Goal: Information Seeking & Learning: Check status

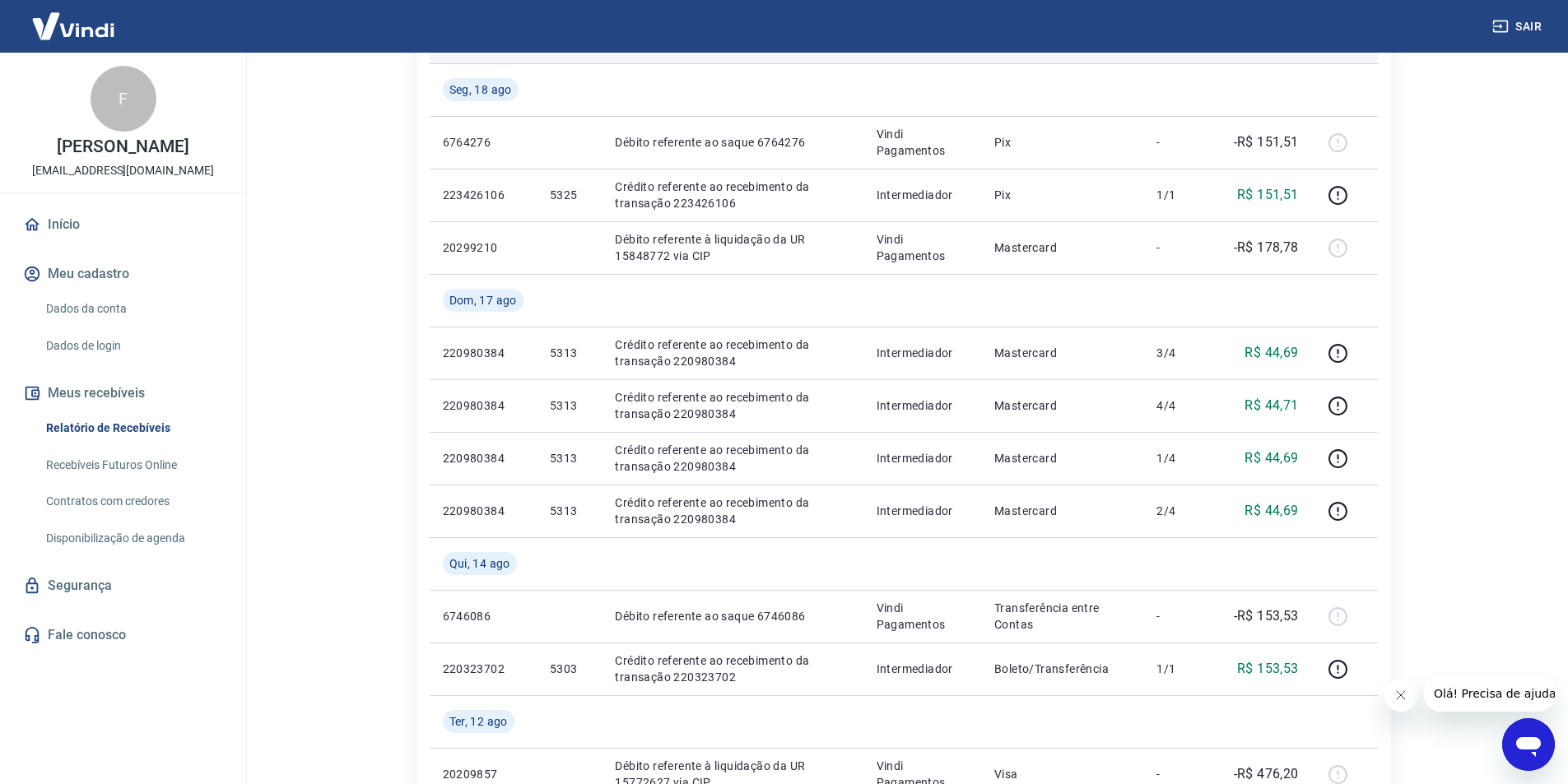
scroll to position [411, 0]
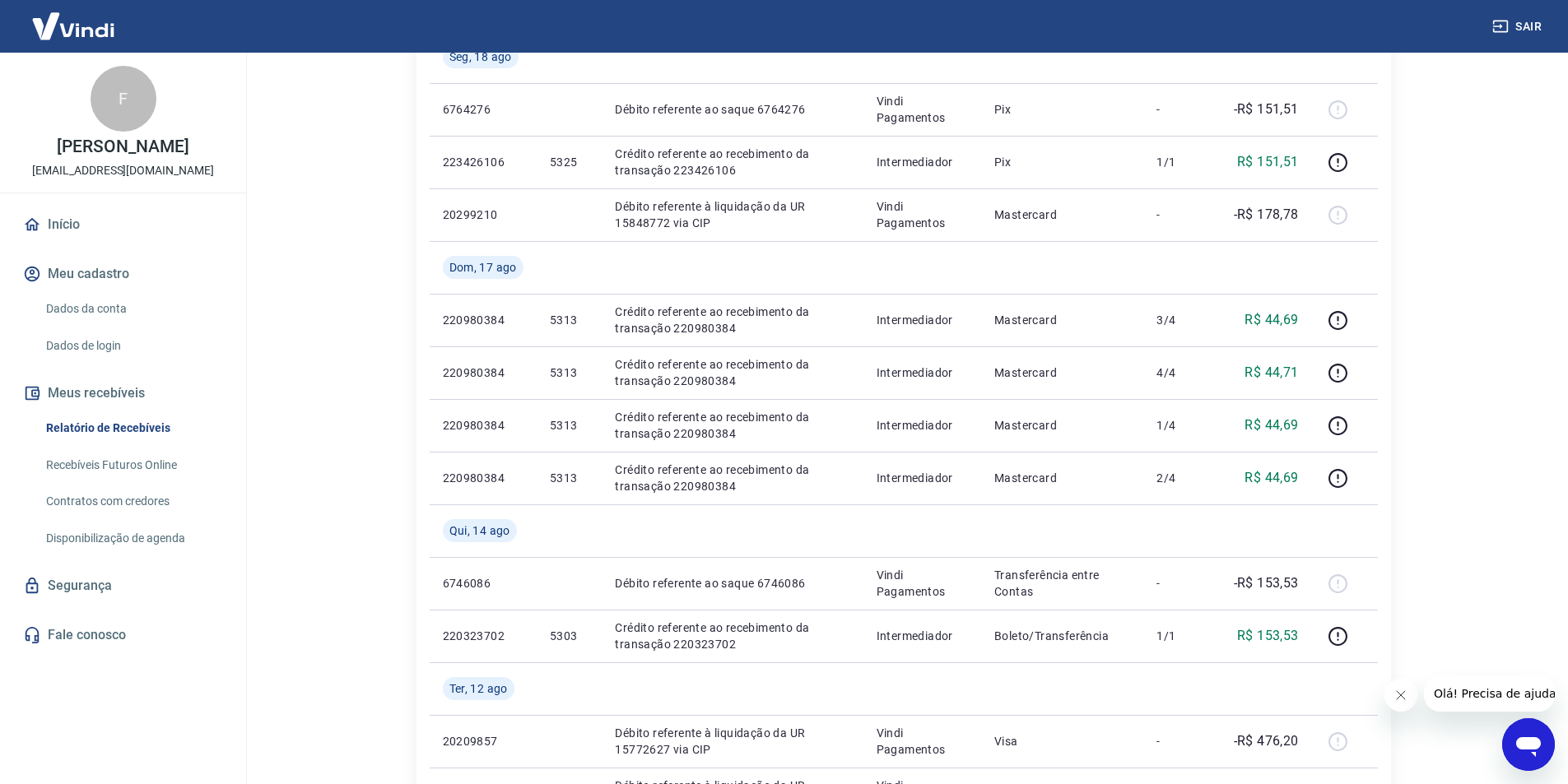
click at [1402, 701] on button "Cerrar mensaje de la compañía" at bounding box center [1399, 694] width 33 height 33
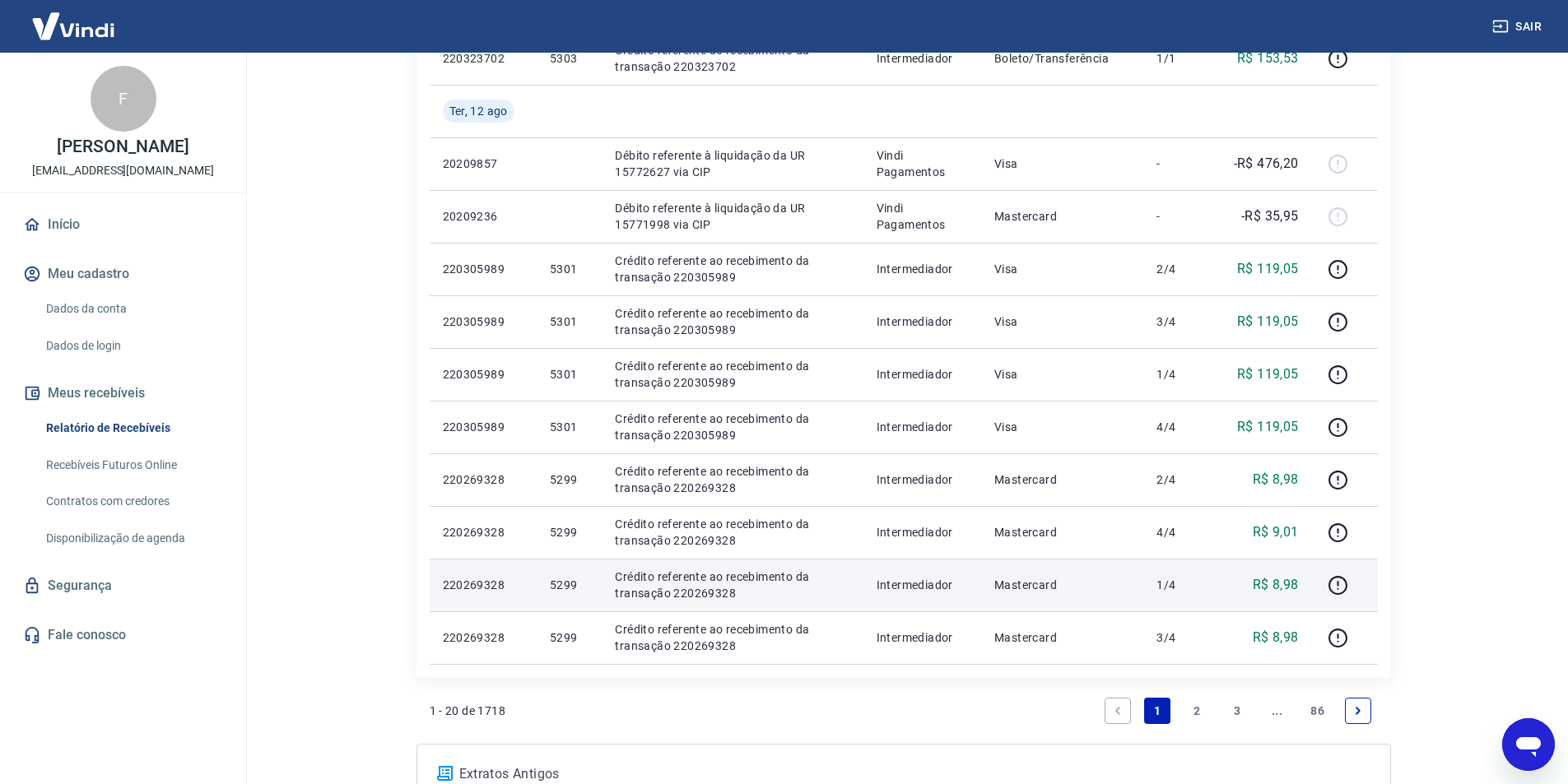
scroll to position [1139, 0]
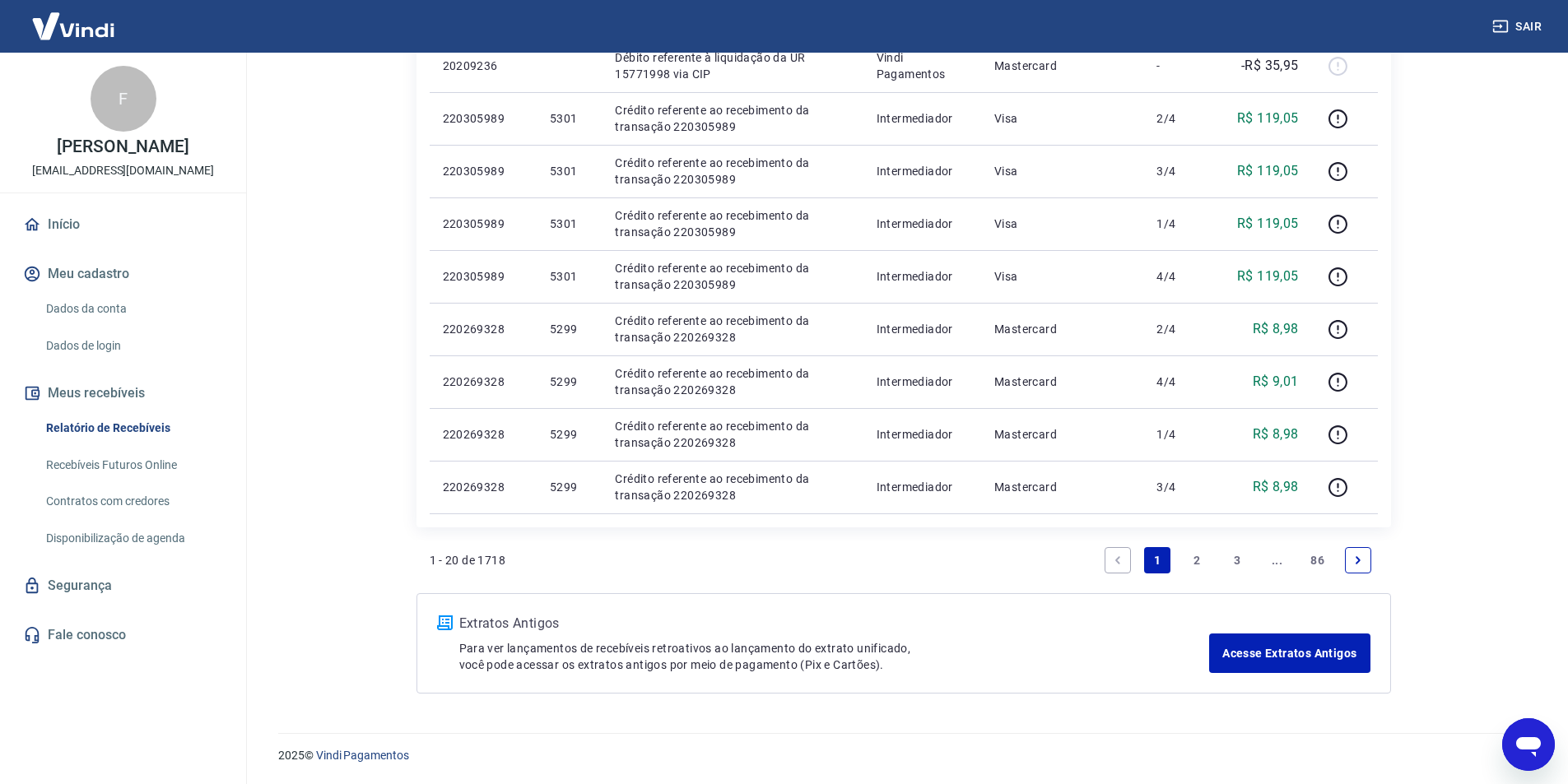
click at [1201, 562] on link "2" at bounding box center [1198, 560] width 27 height 27
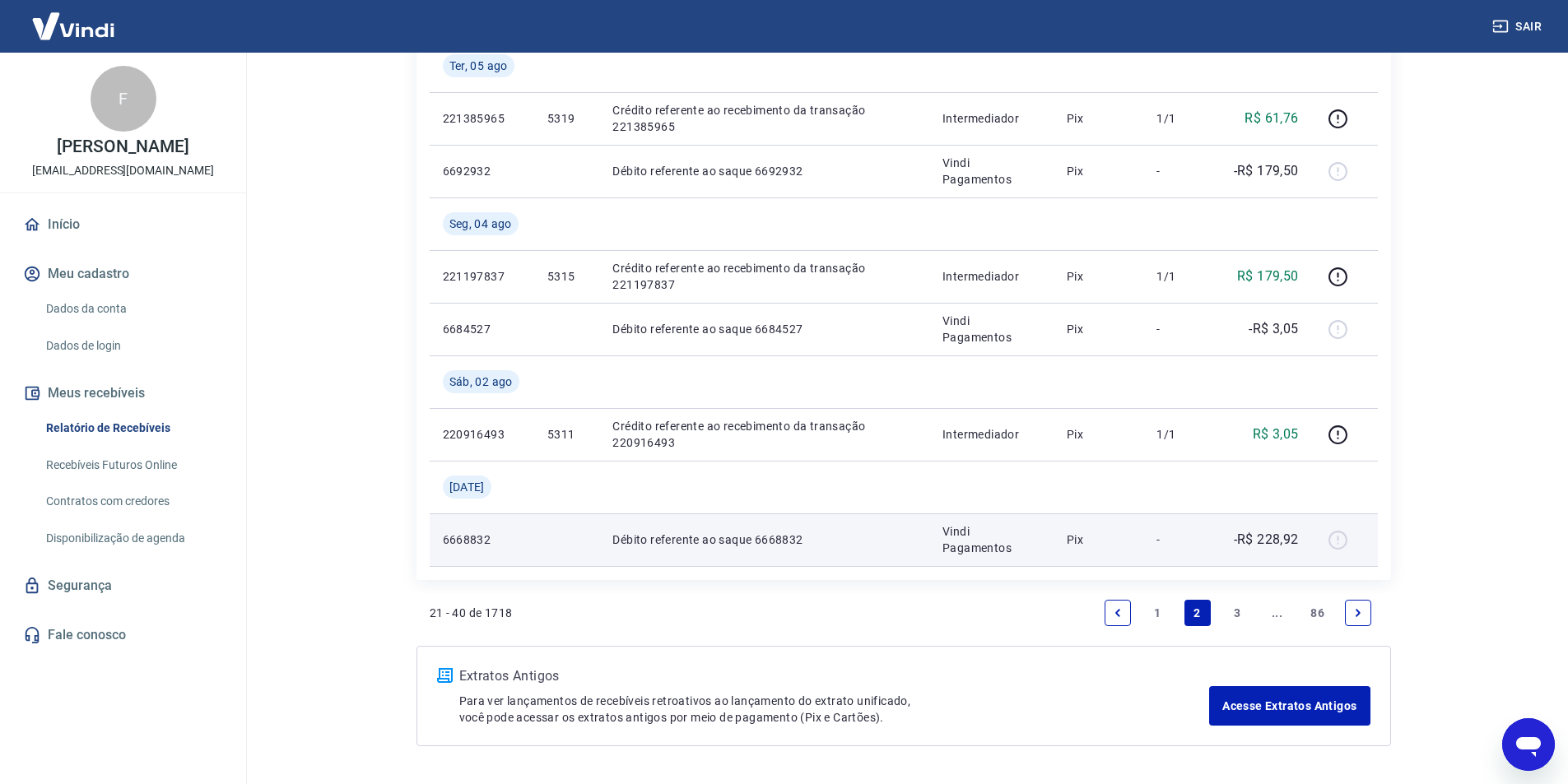
scroll to position [1215, 0]
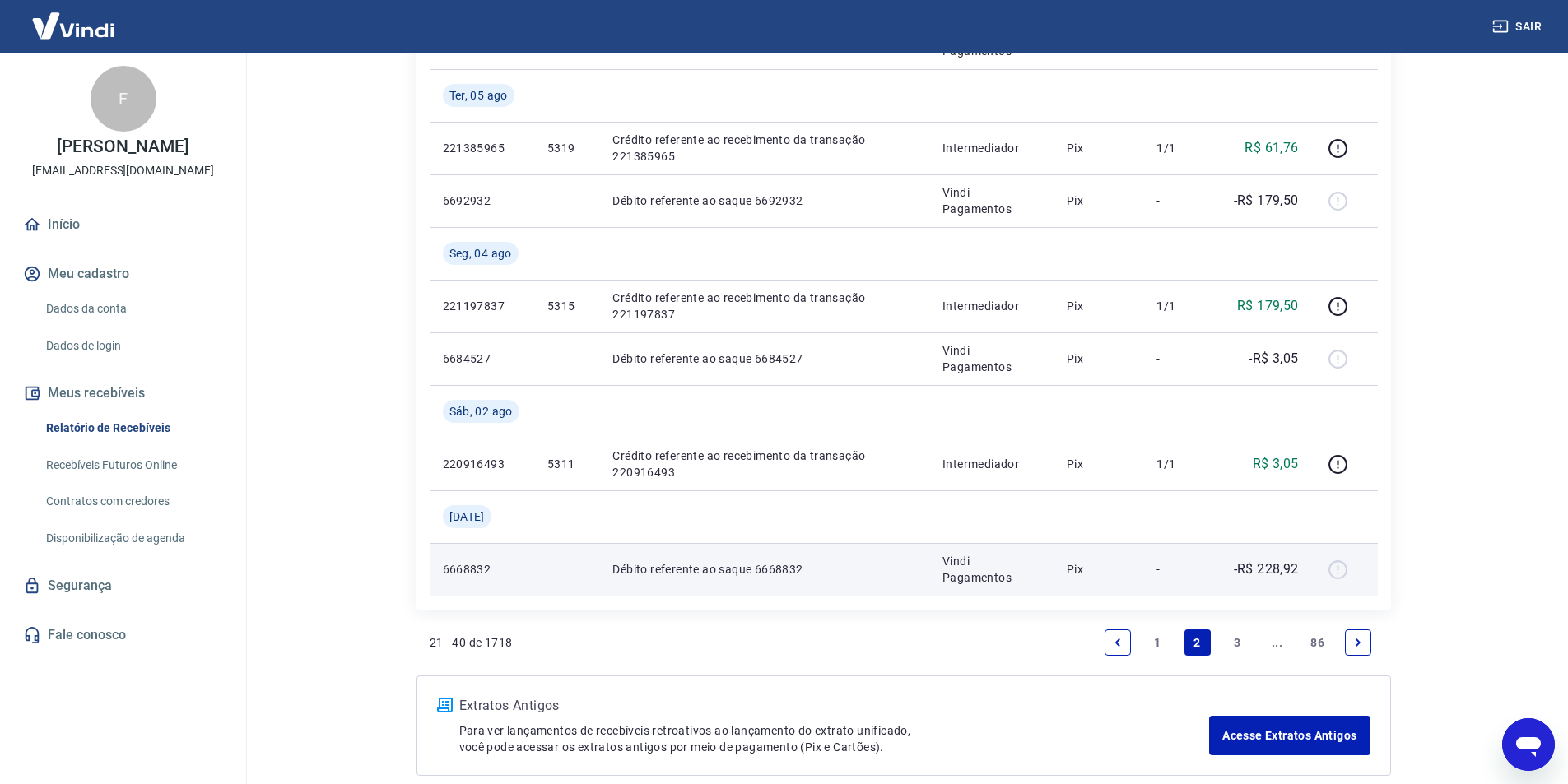
click at [1260, 564] on p "-R$ 228,92" at bounding box center [1266, 569] width 65 height 20
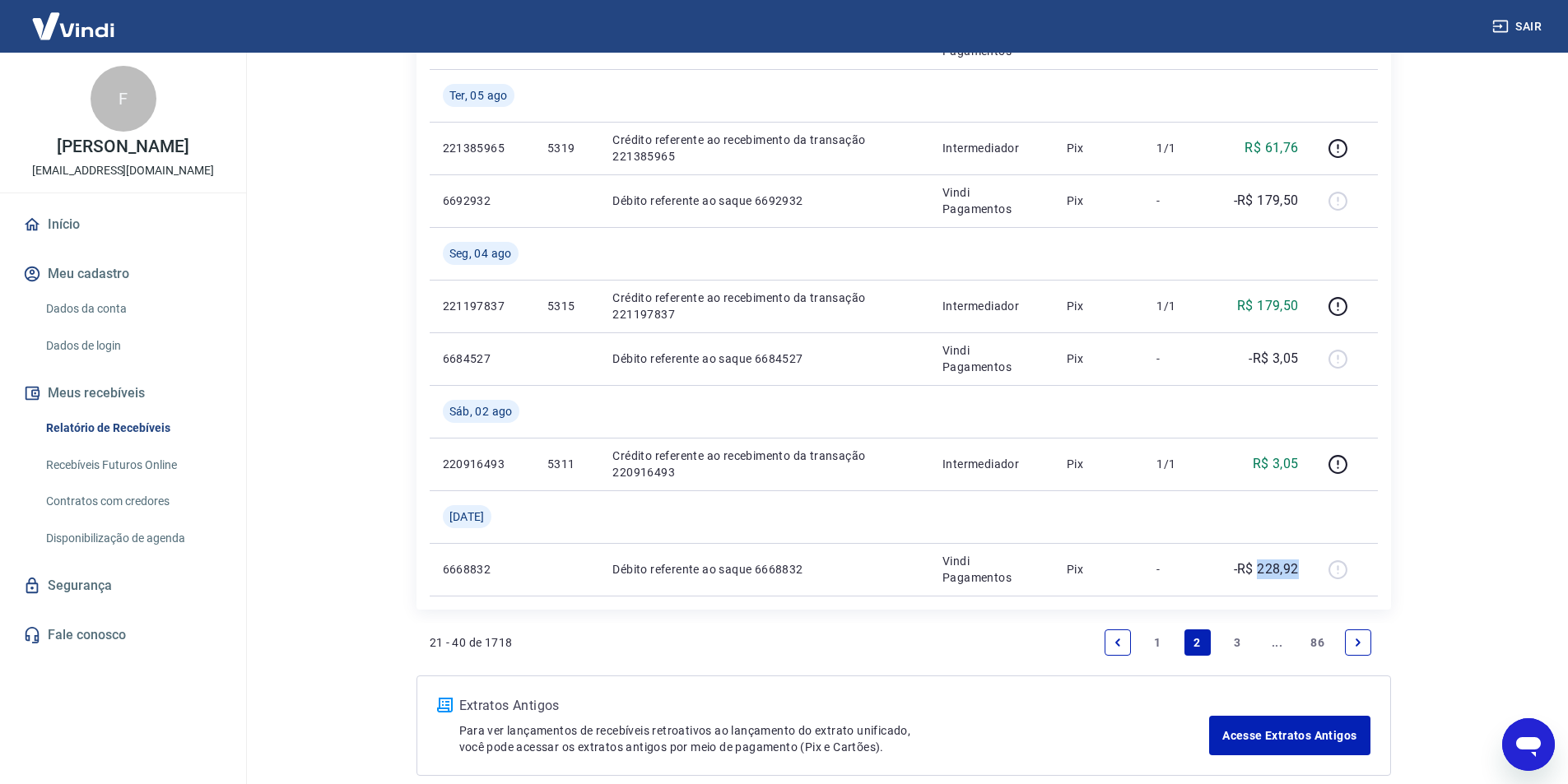
drag, startPoint x: 1259, startPoint y: 565, endPoint x: 1271, endPoint y: 607, distance: 43.7
click at [1297, 572] on p "-R$ 228,92" at bounding box center [1266, 569] width 65 height 20
click at [1241, 636] on link "3" at bounding box center [1238, 643] width 27 height 27
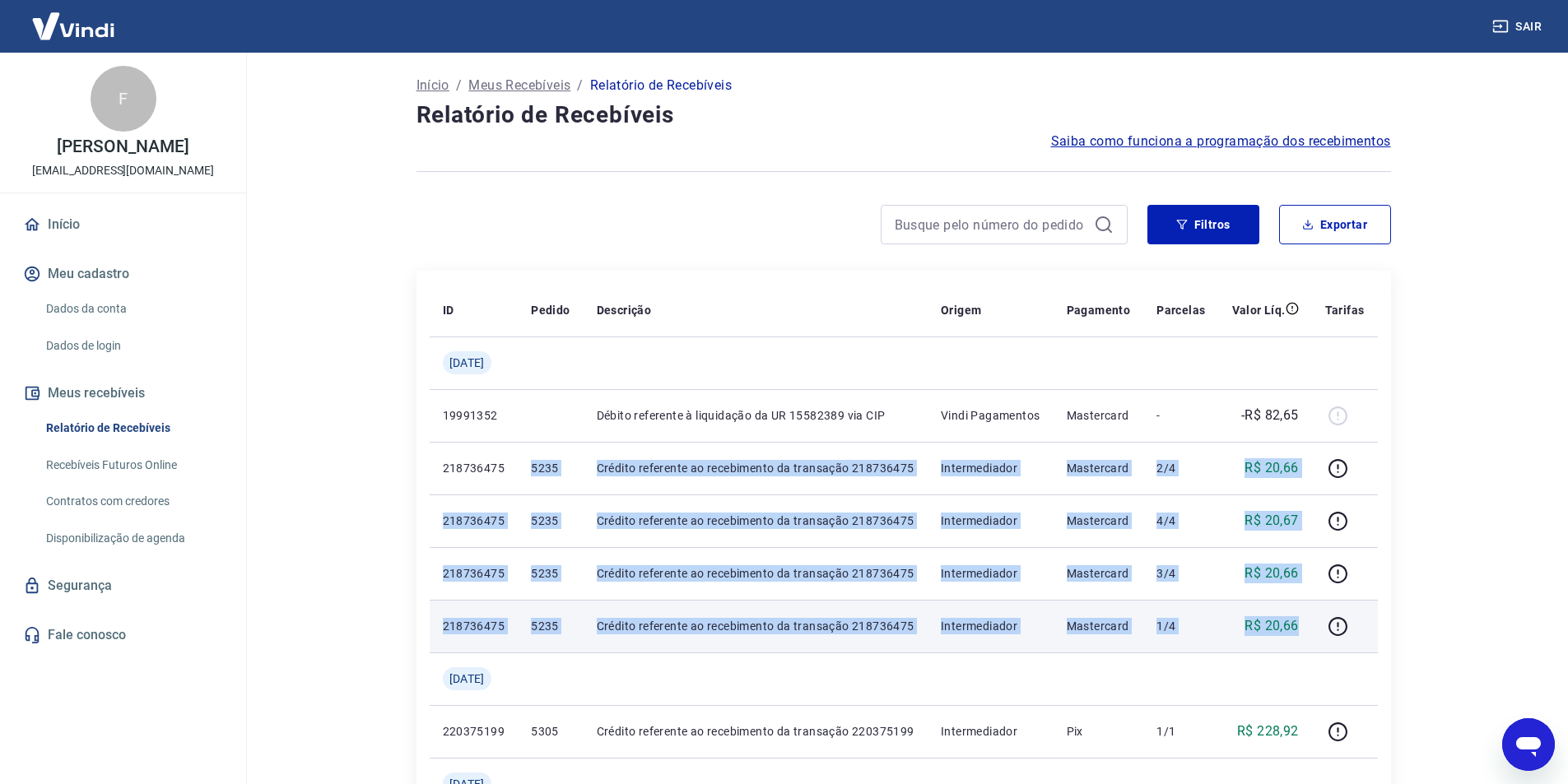
drag, startPoint x: 545, startPoint y: 469, endPoint x: 1302, endPoint y: 621, distance: 772.1
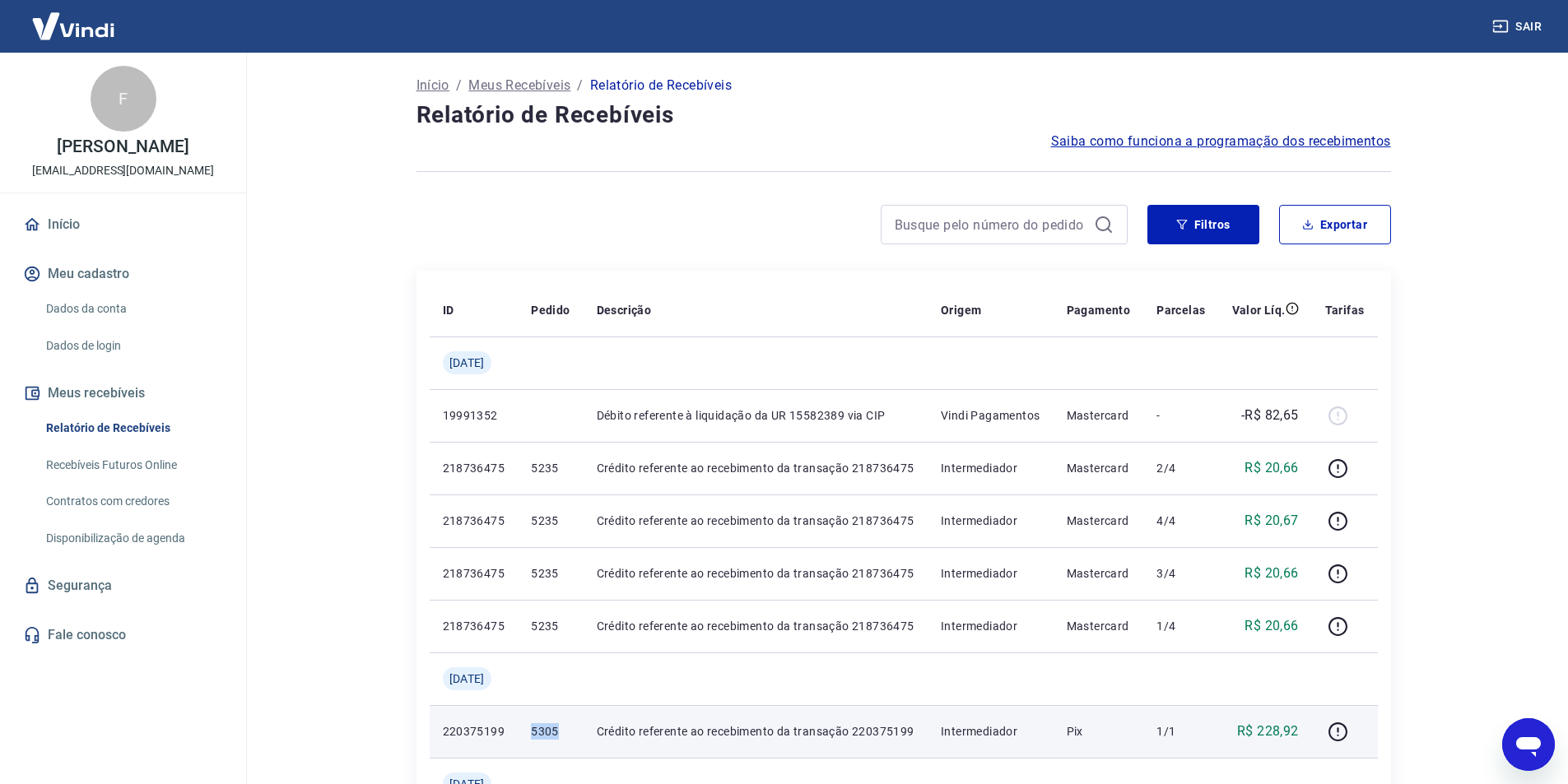
drag, startPoint x: 542, startPoint y: 730, endPoint x: 577, endPoint y: 732, distance: 35.1
click at [577, 732] on td "5305" at bounding box center [550, 731] width 65 height 52
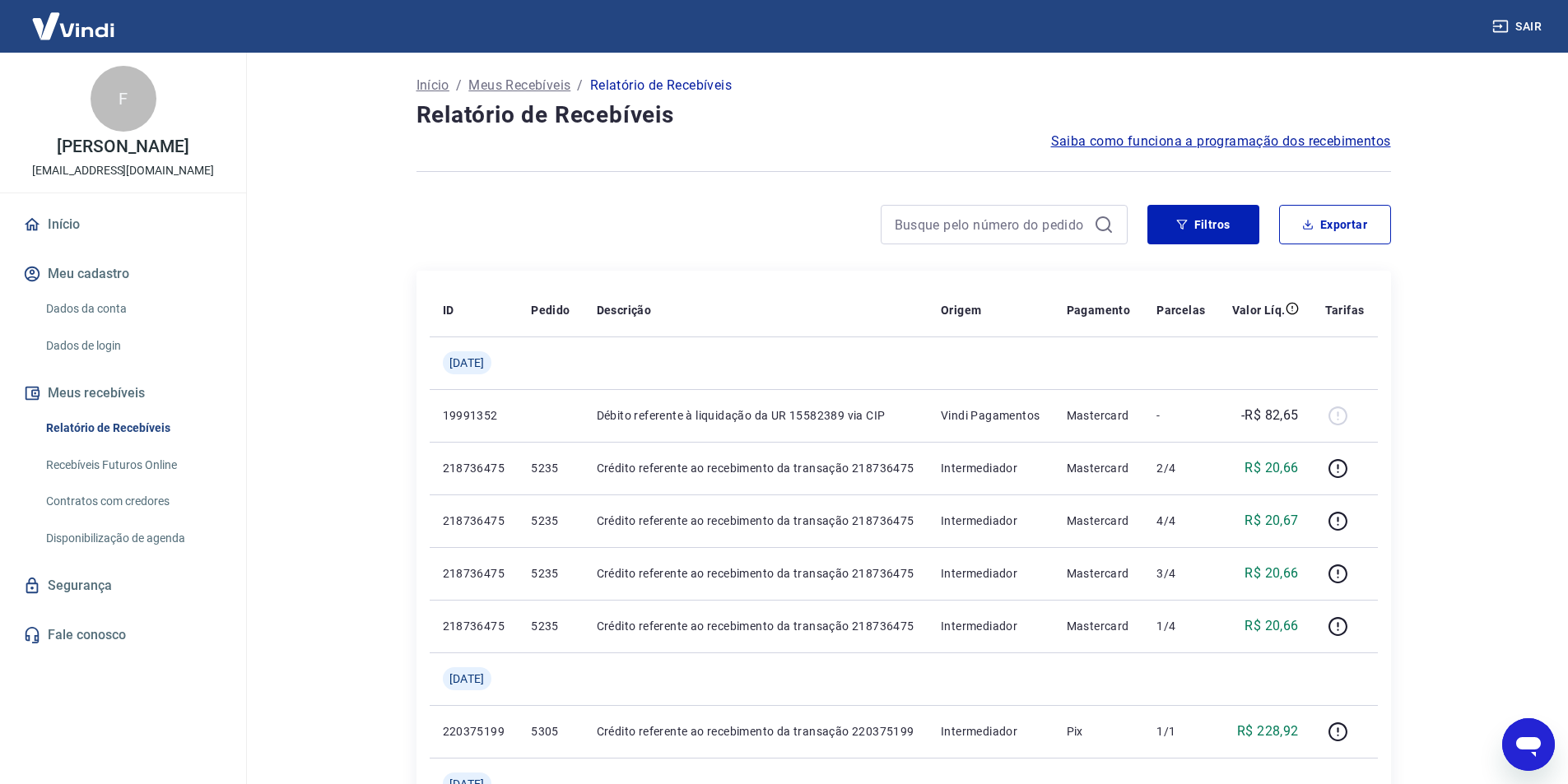
click at [1442, 588] on main "Início / Meus Recebíveis / Relatório de Recebíveis Relatório de Recebíveis Saib…" at bounding box center [903, 418] width 1329 height 732
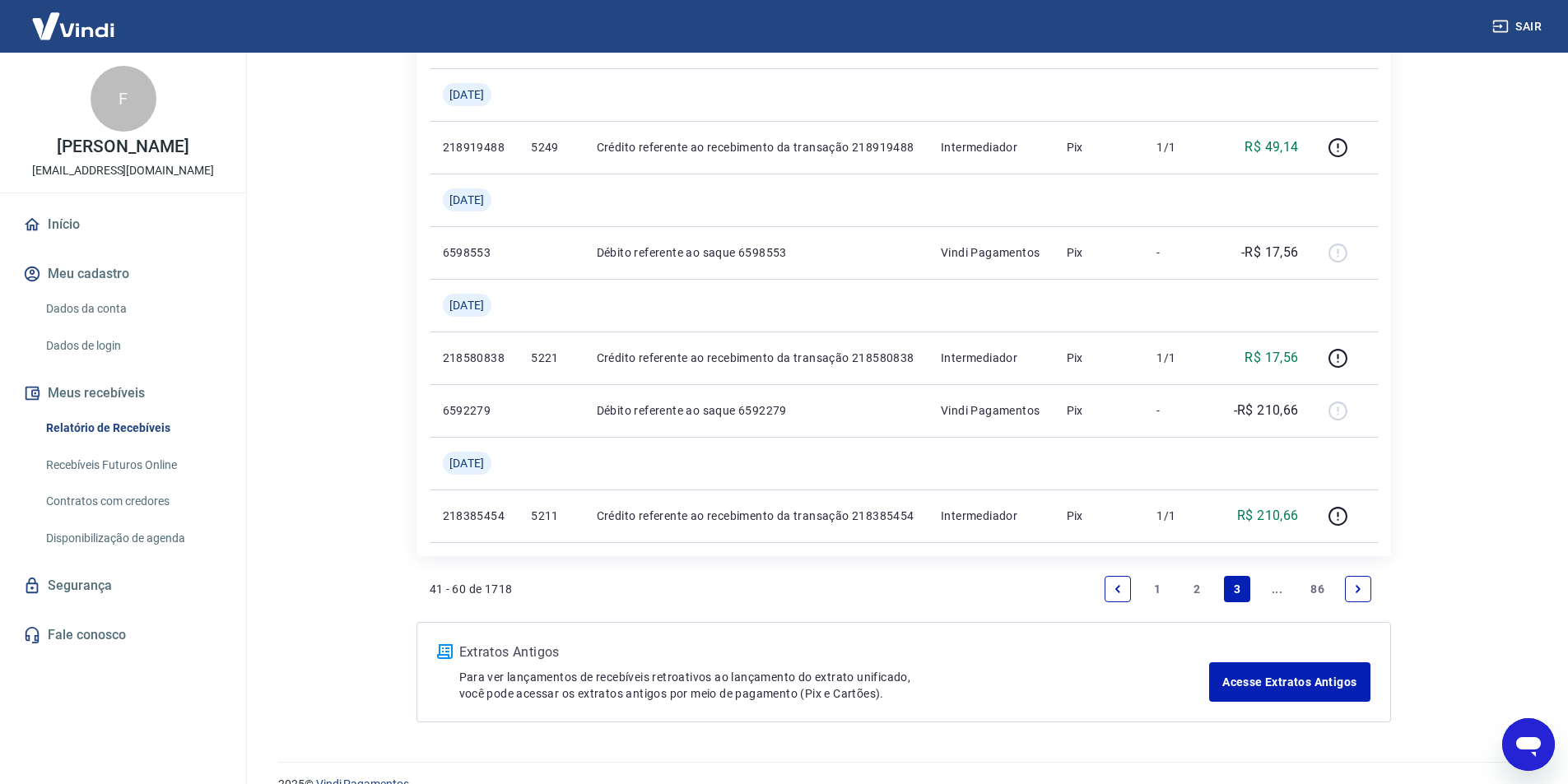
scroll to position [1455, 0]
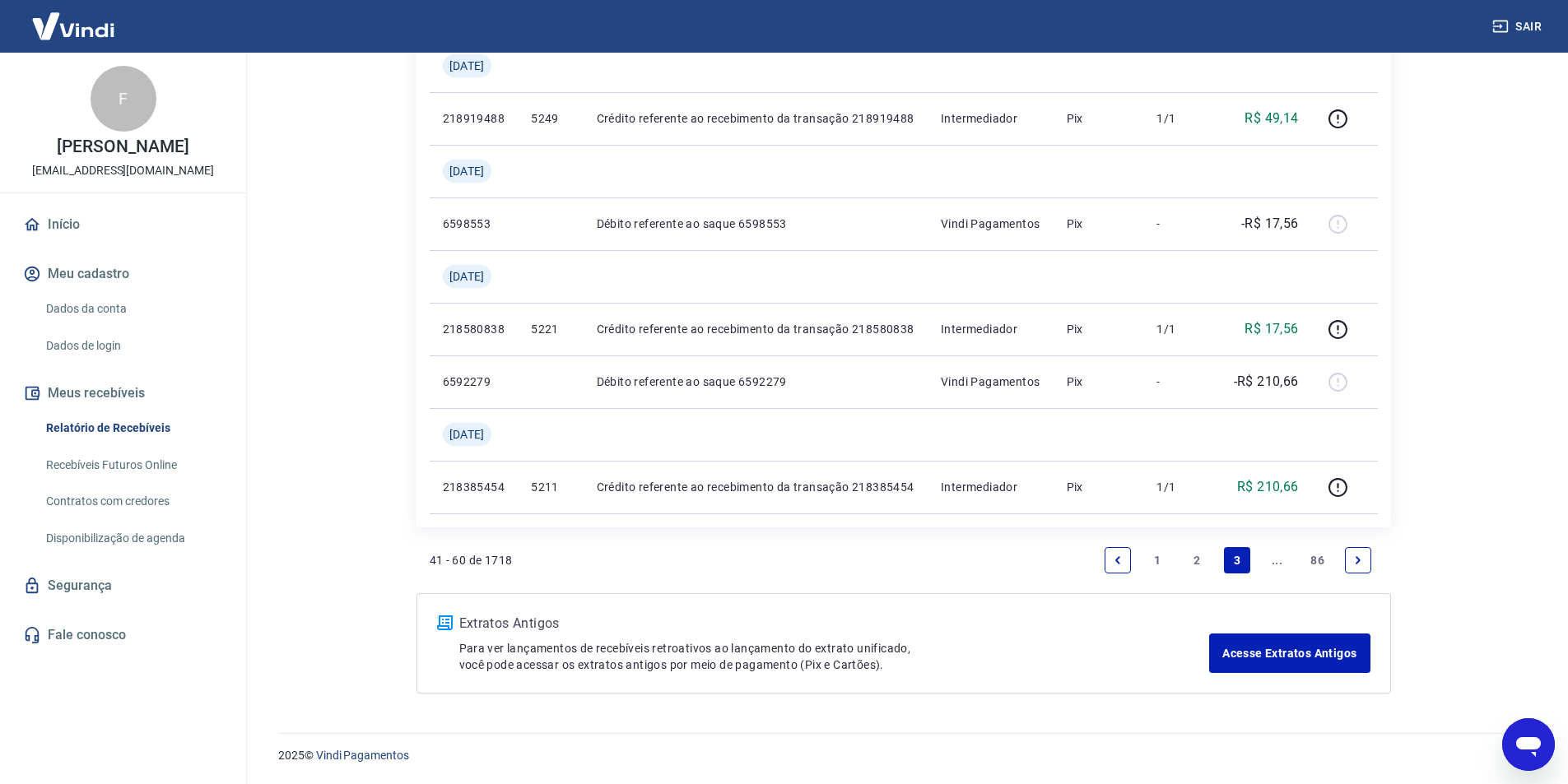
click at [1192, 568] on link "2" at bounding box center [1198, 560] width 27 height 27
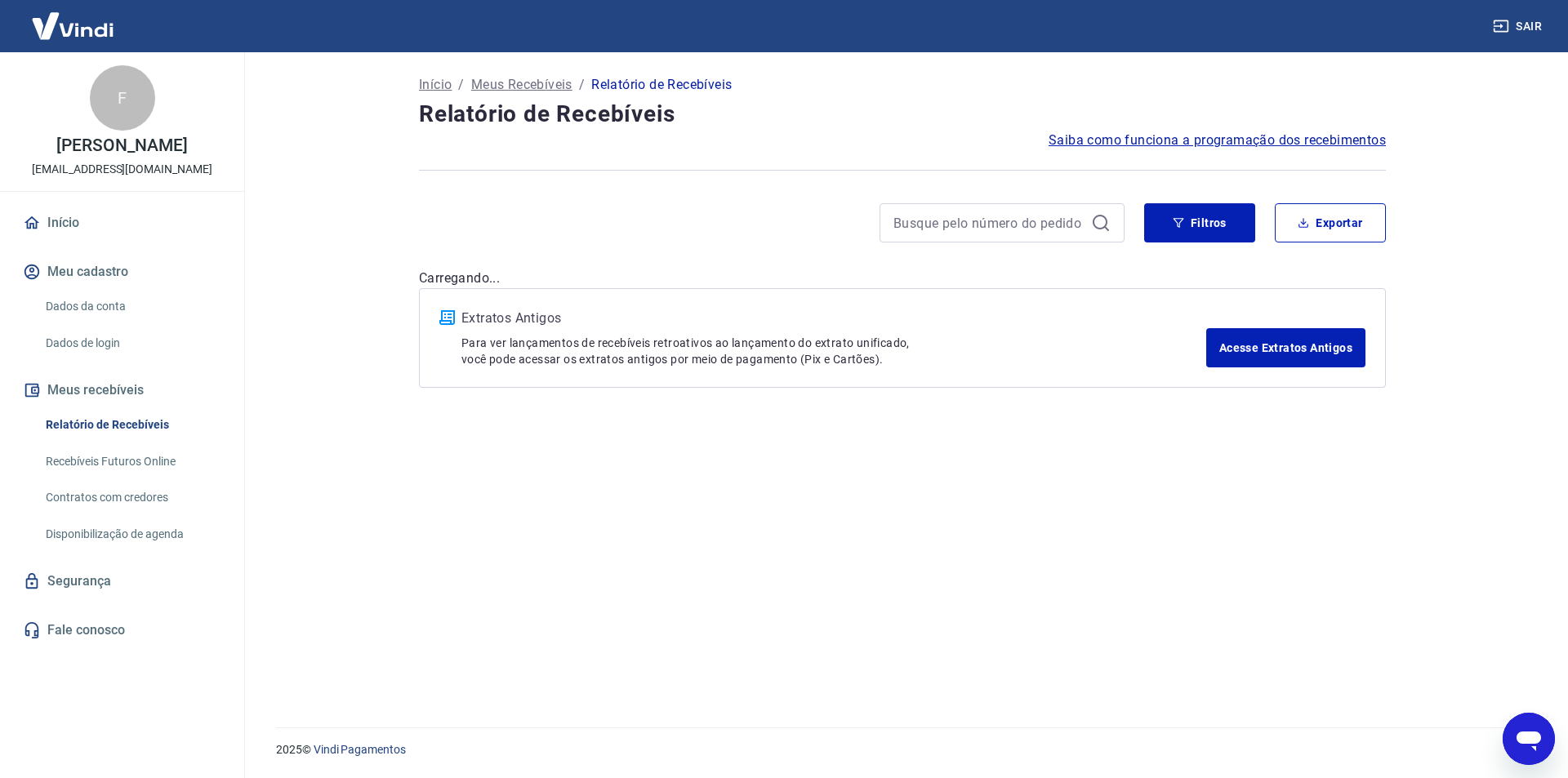
click at [1185, 559] on div "Início / Meus Recebíveis / Relatório de Recebíveis Relatório de Recebíveis Saib…" at bounding box center [902, 380] width 1006 height 656
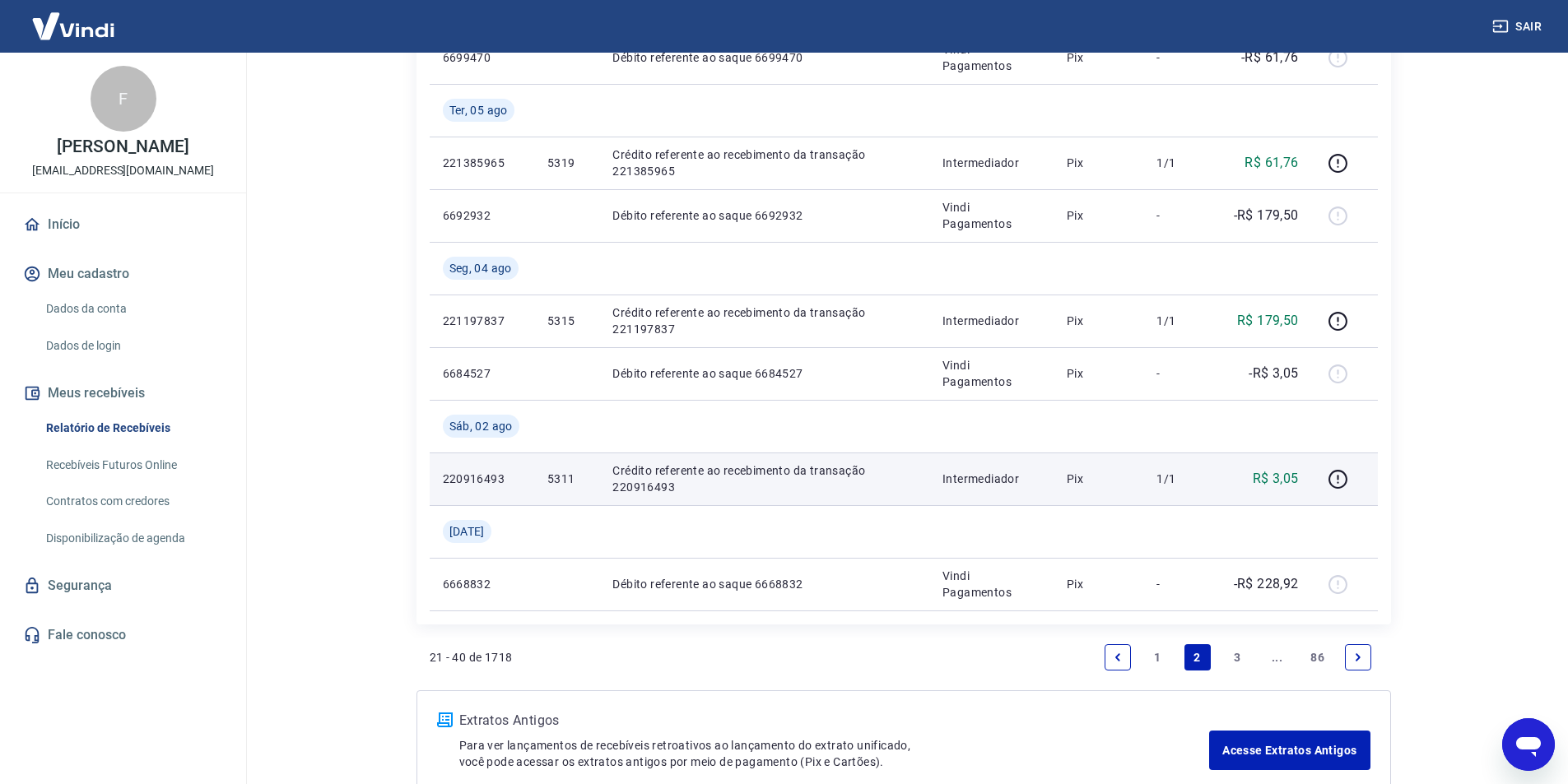
scroll to position [1297, 0]
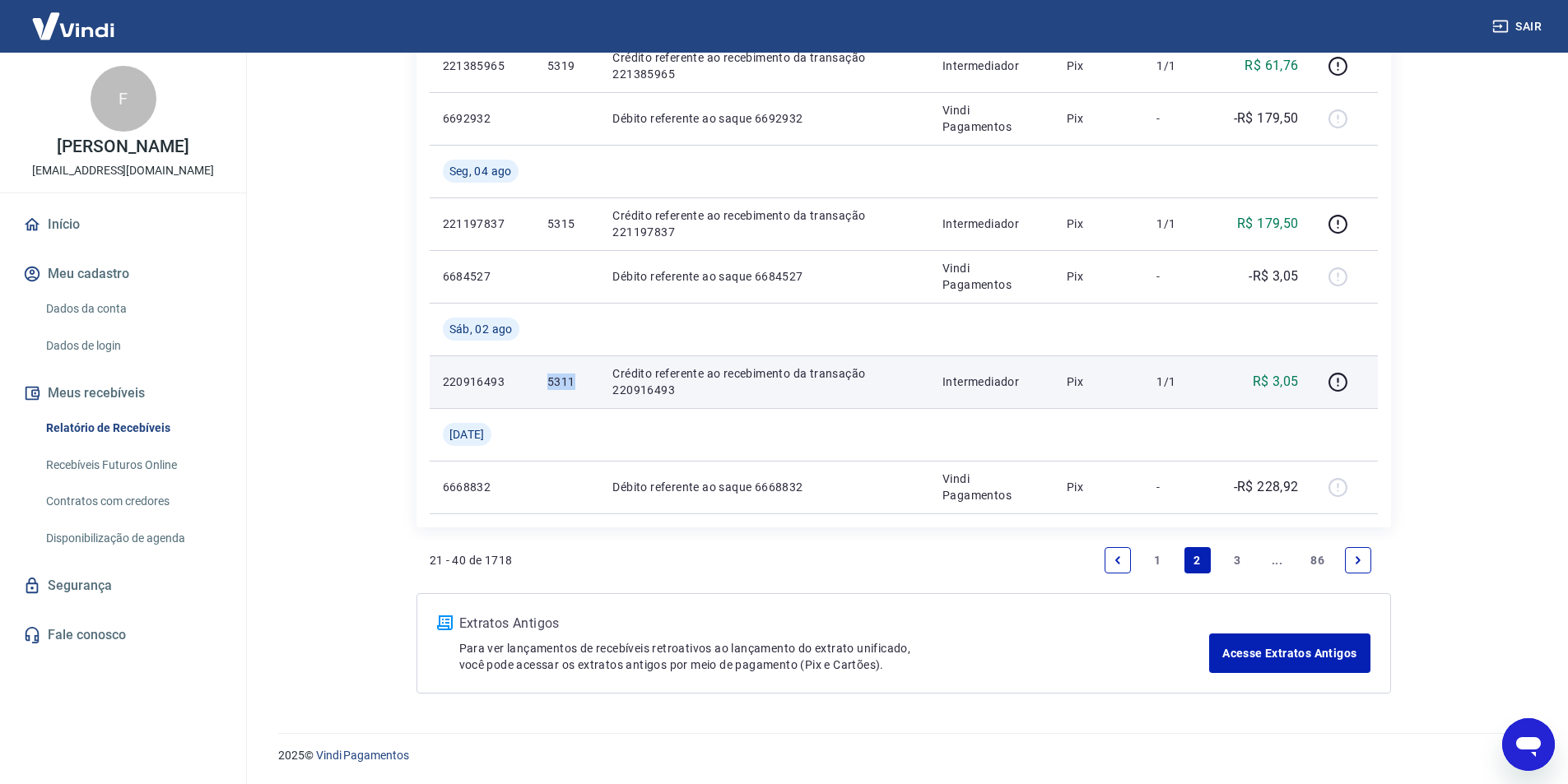
drag, startPoint x: 547, startPoint y: 382, endPoint x: 577, endPoint y: 382, distance: 30.0
click at [577, 382] on p "5311" at bounding box center [567, 382] width 39 height 17
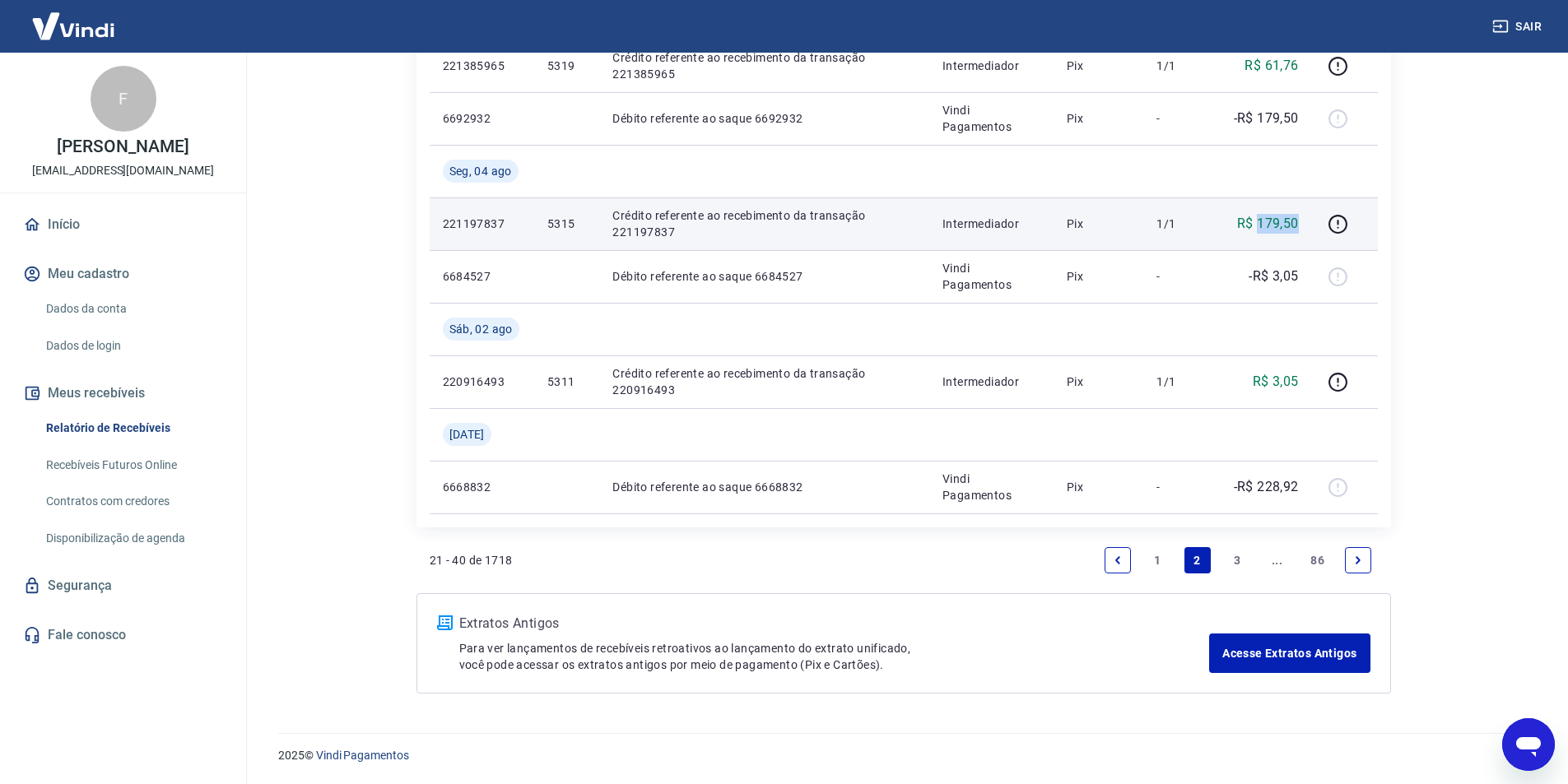
drag, startPoint x: 1259, startPoint y: 220, endPoint x: 1301, endPoint y: 220, distance: 42.0
click at [1301, 220] on td "R$ 179,50" at bounding box center [1265, 223] width 93 height 52
drag, startPoint x: 546, startPoint y: 223, endPoint x: 583, endPoint y: 223, distance: 37.0
click at [583, 223] on p "5315" at bounding box center [567, 224] width 39 height 17
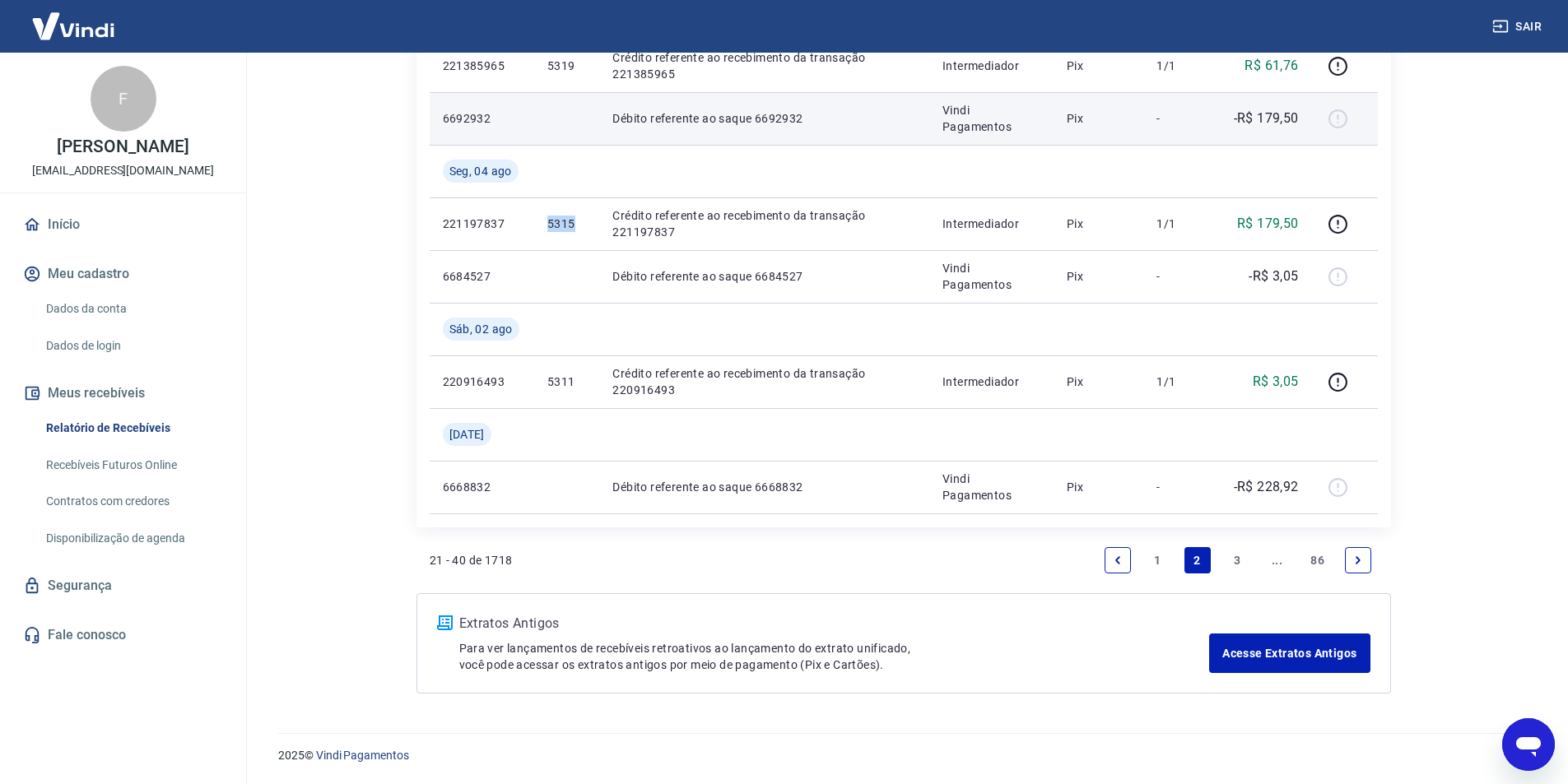
copy p "5315"
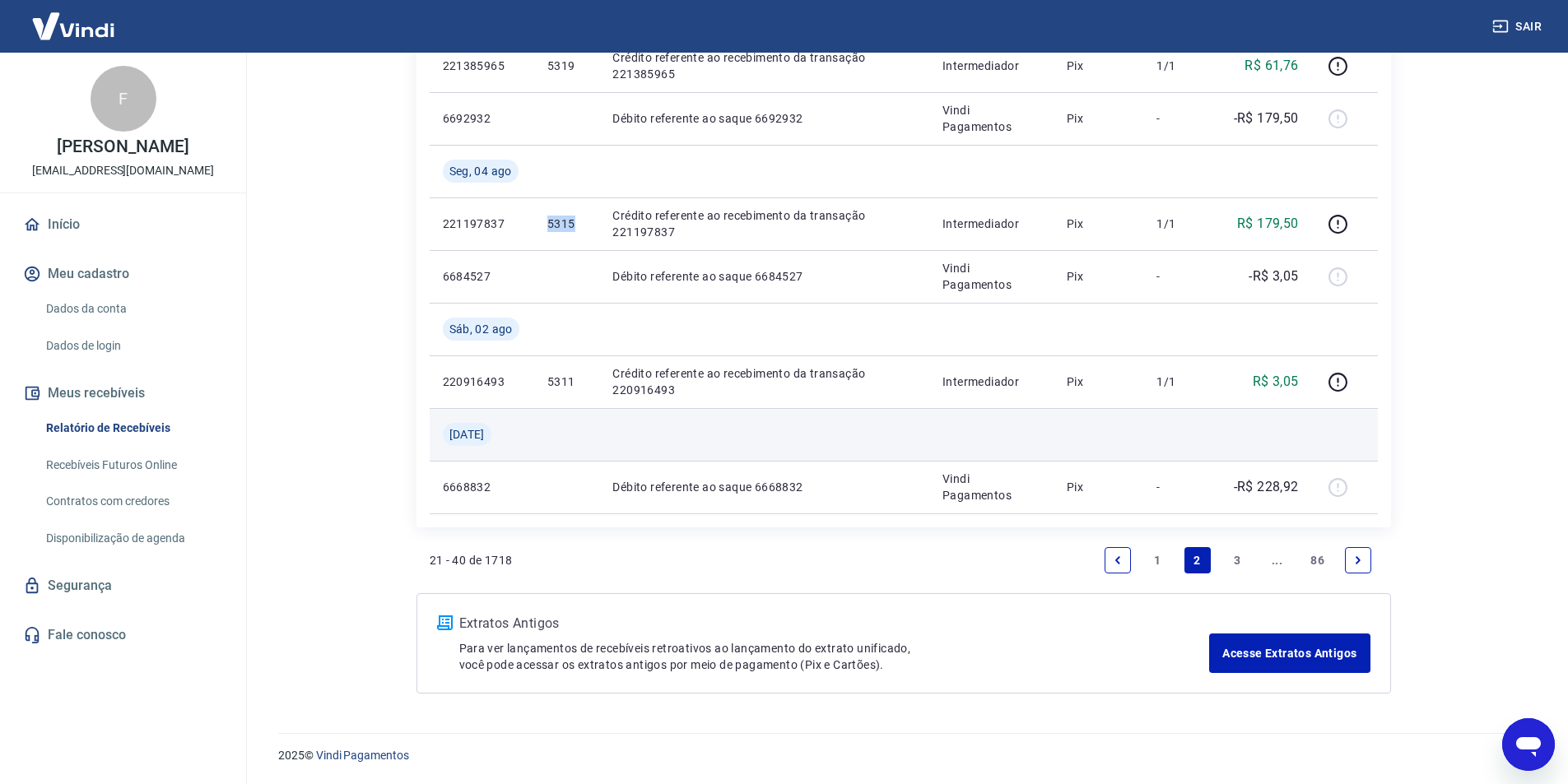
scroll to position [1215, 0]
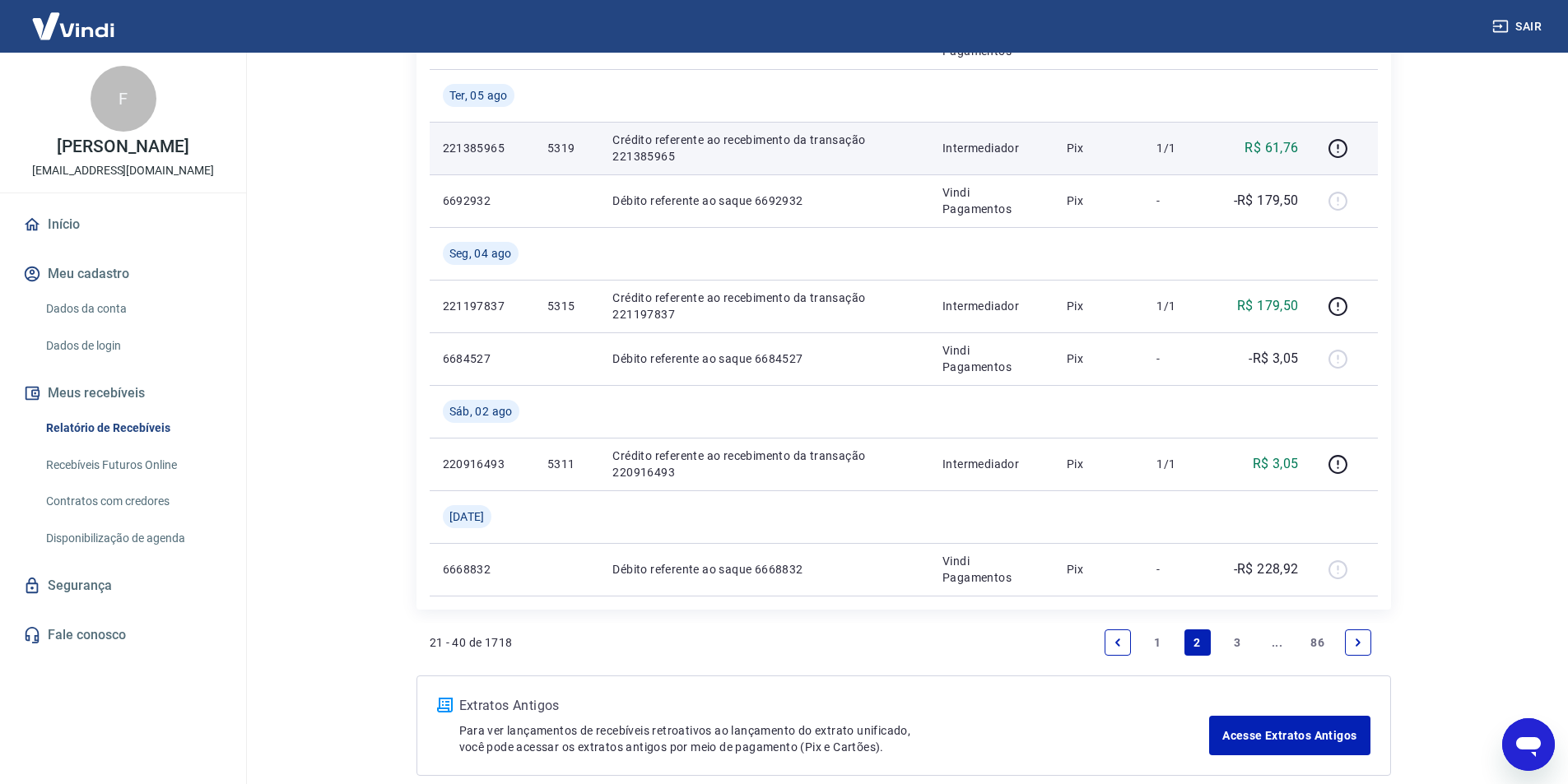
click at [561, 145] on p "5319" at bounding box center [567, 148] width 39 height 17
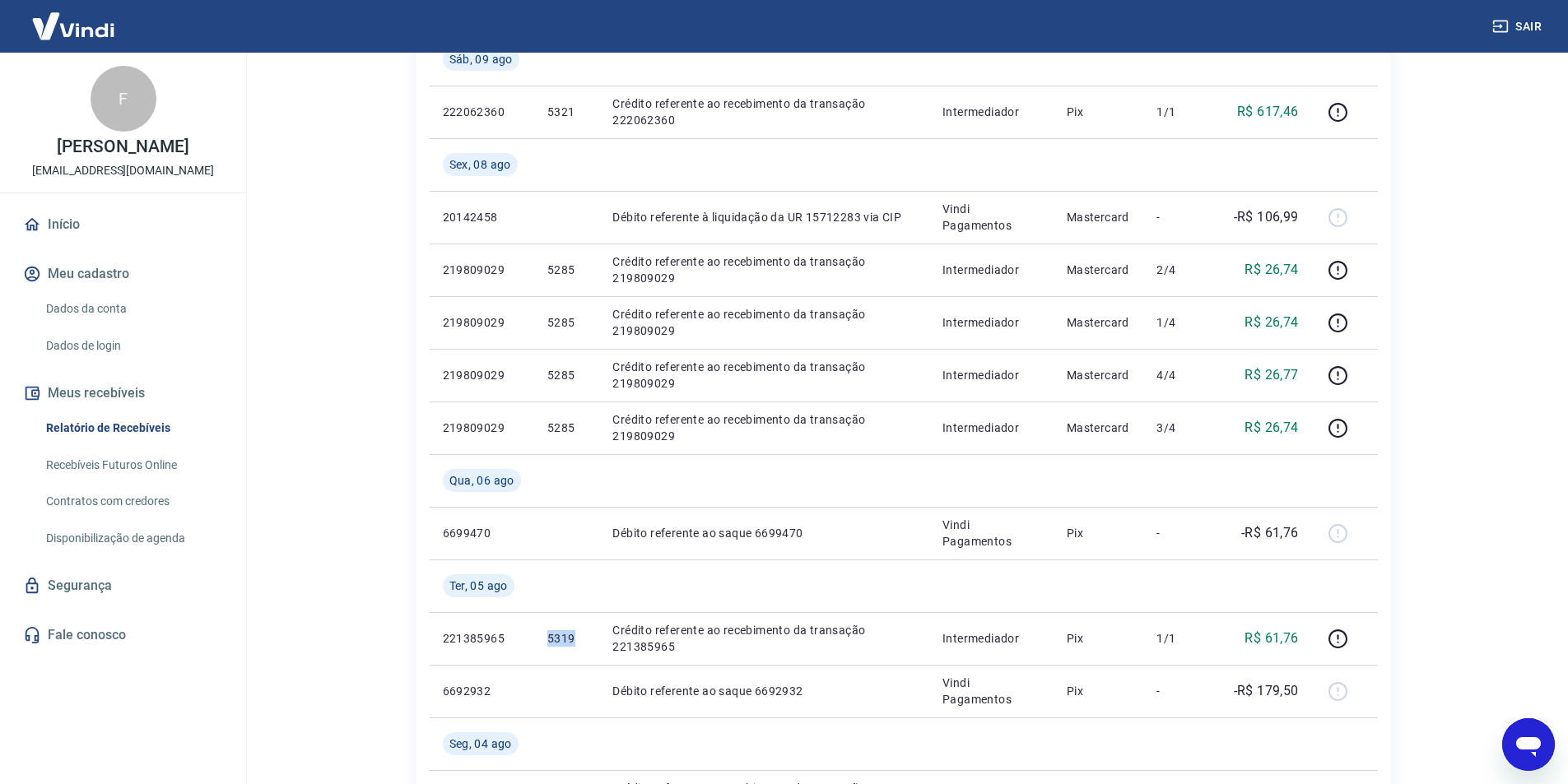
scroll to position [722, 0]
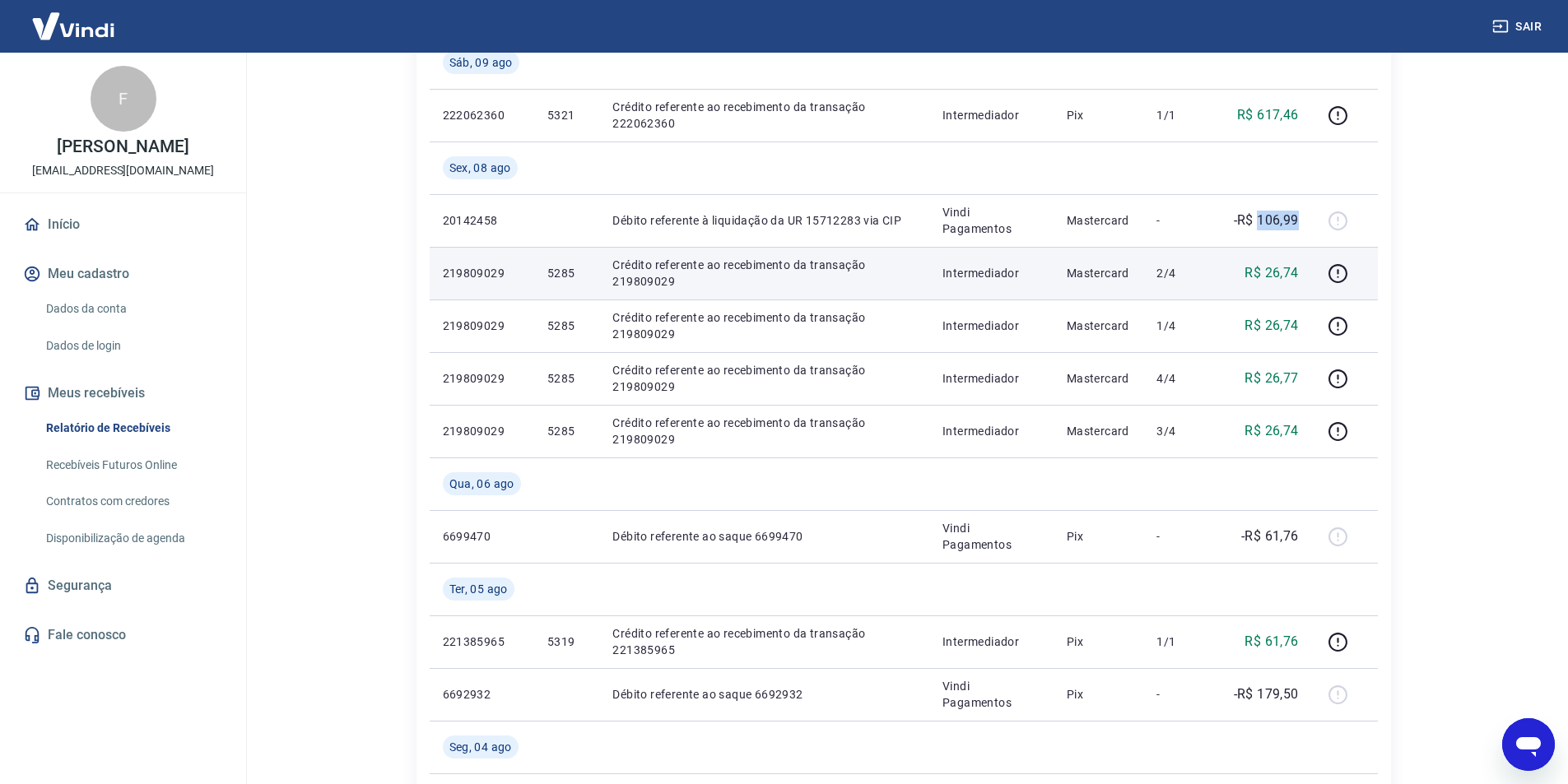
drag, startPoint x: 1259, startPoint y: 216, endPoint x: 1264, endPoint y: 274, distance: 58.2
click at [1299, 218] on p "-R$ 106,99" at bounding box center [1266, 220] width 65 height 20
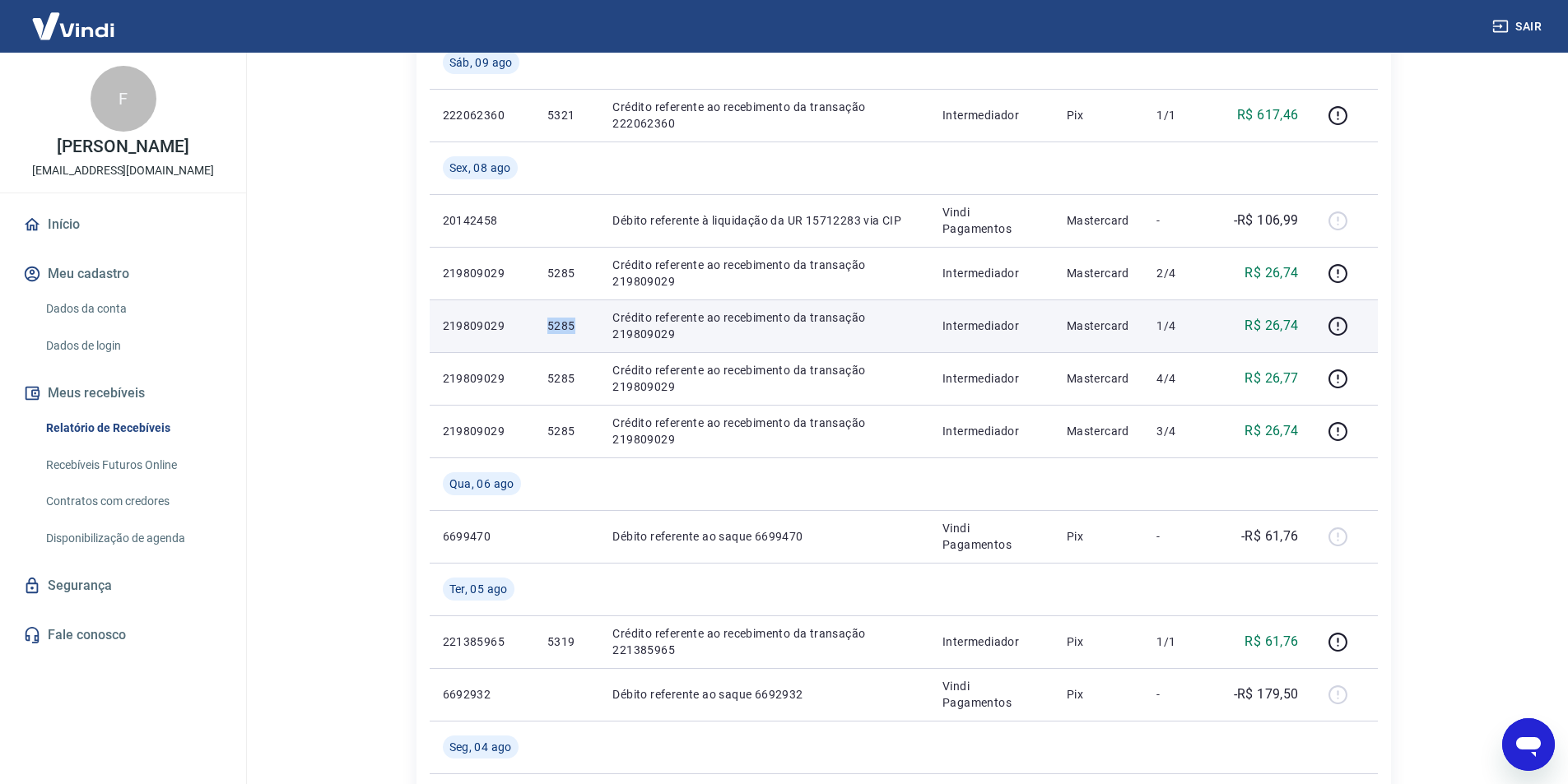
drag, startPoint x: 548, startPoint y: 325, endPoint x: 574, endPoint y: 328, distance: 26.2
click at [574, 328] on p "5285" at bounding box center [567, 326] width 39 height 17
copy p "5285"
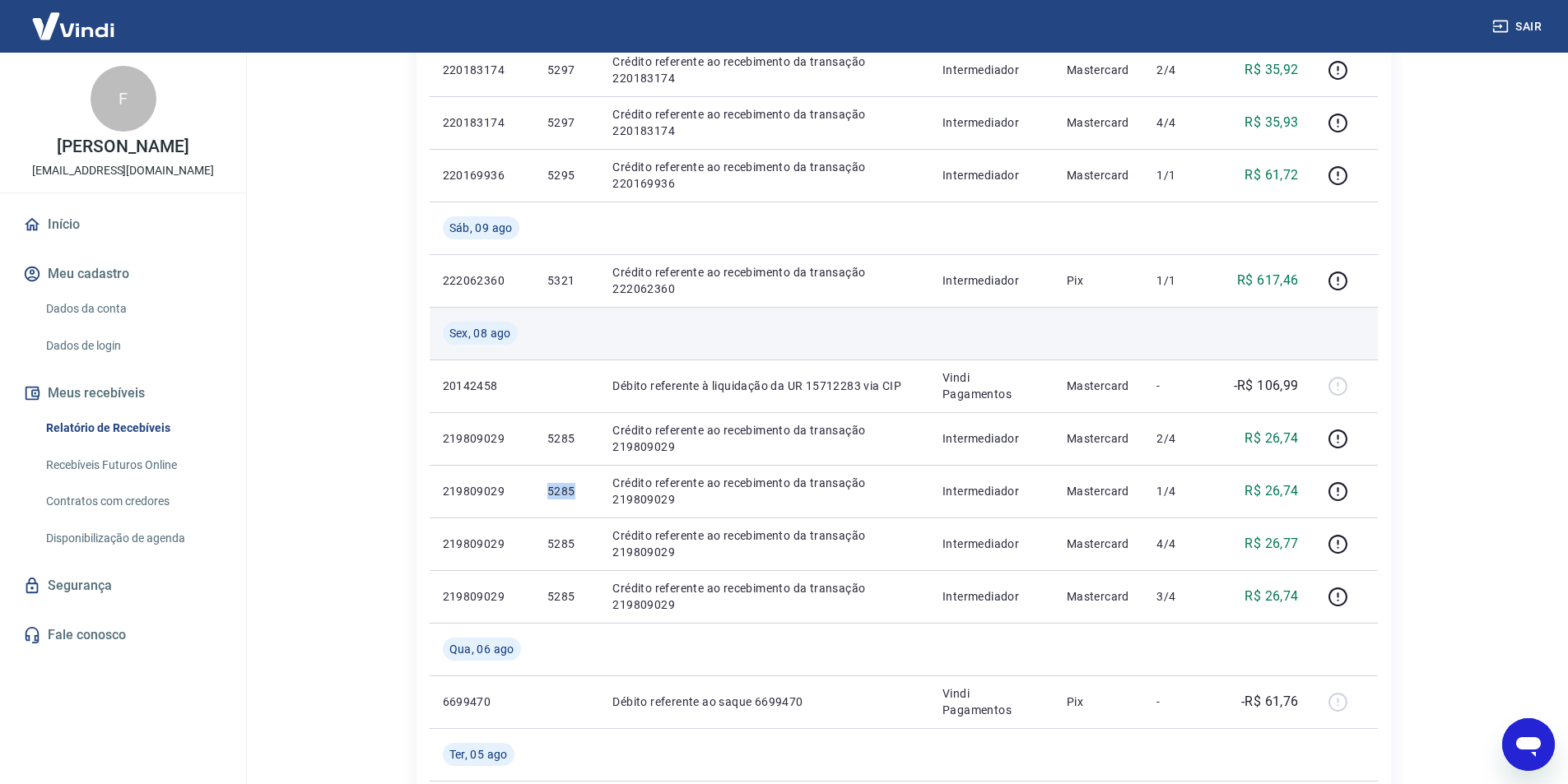
scroll to position [557, 0]
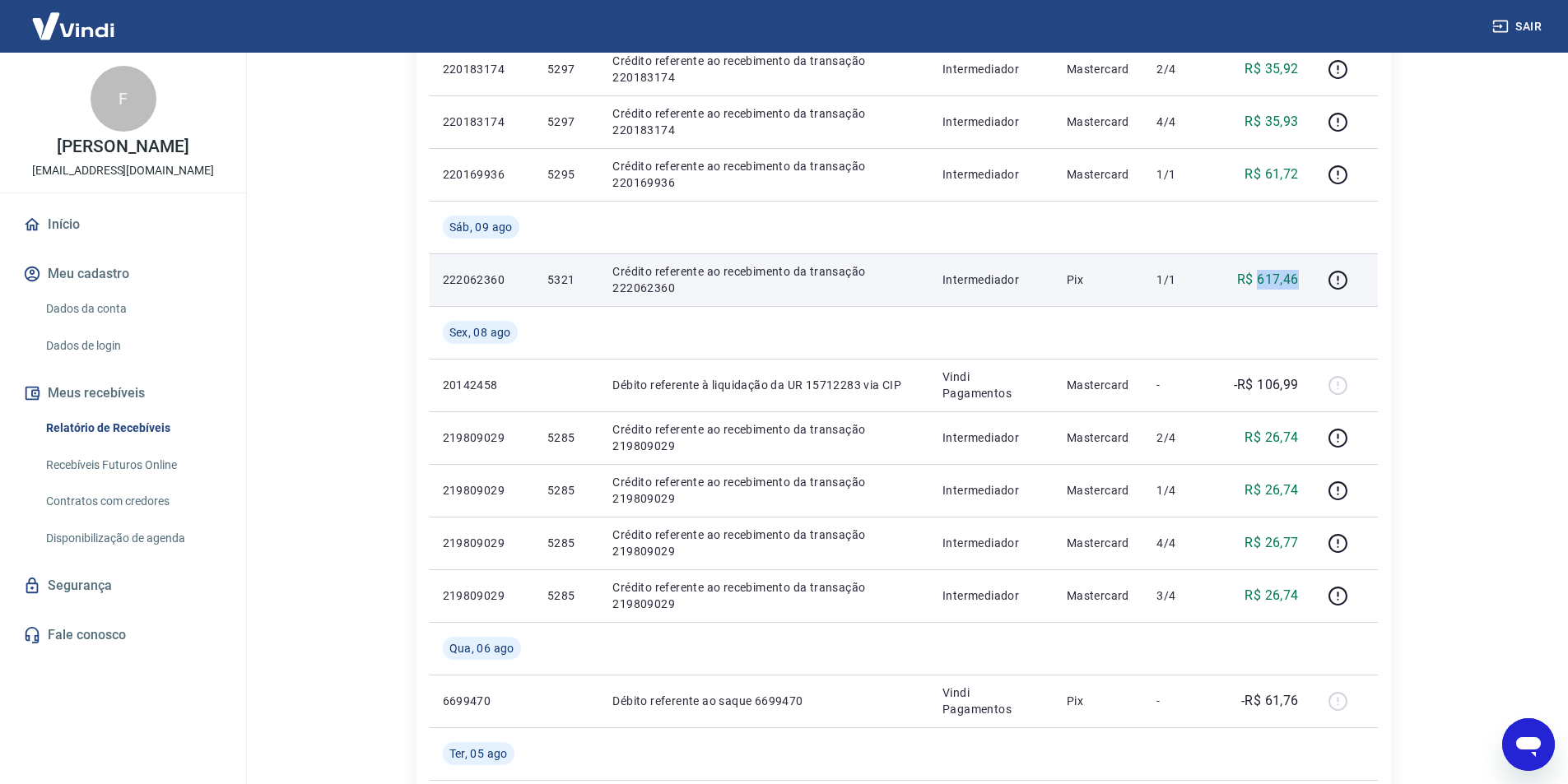
drag, startPoint x: 1261, startPoint y: 279, endPoint x: 1287, endPoint y: 278, distance: 26.0
click at [1301, 279] on td "R$ 617,46" at bounding box center [1265, 279] width 93 height 52
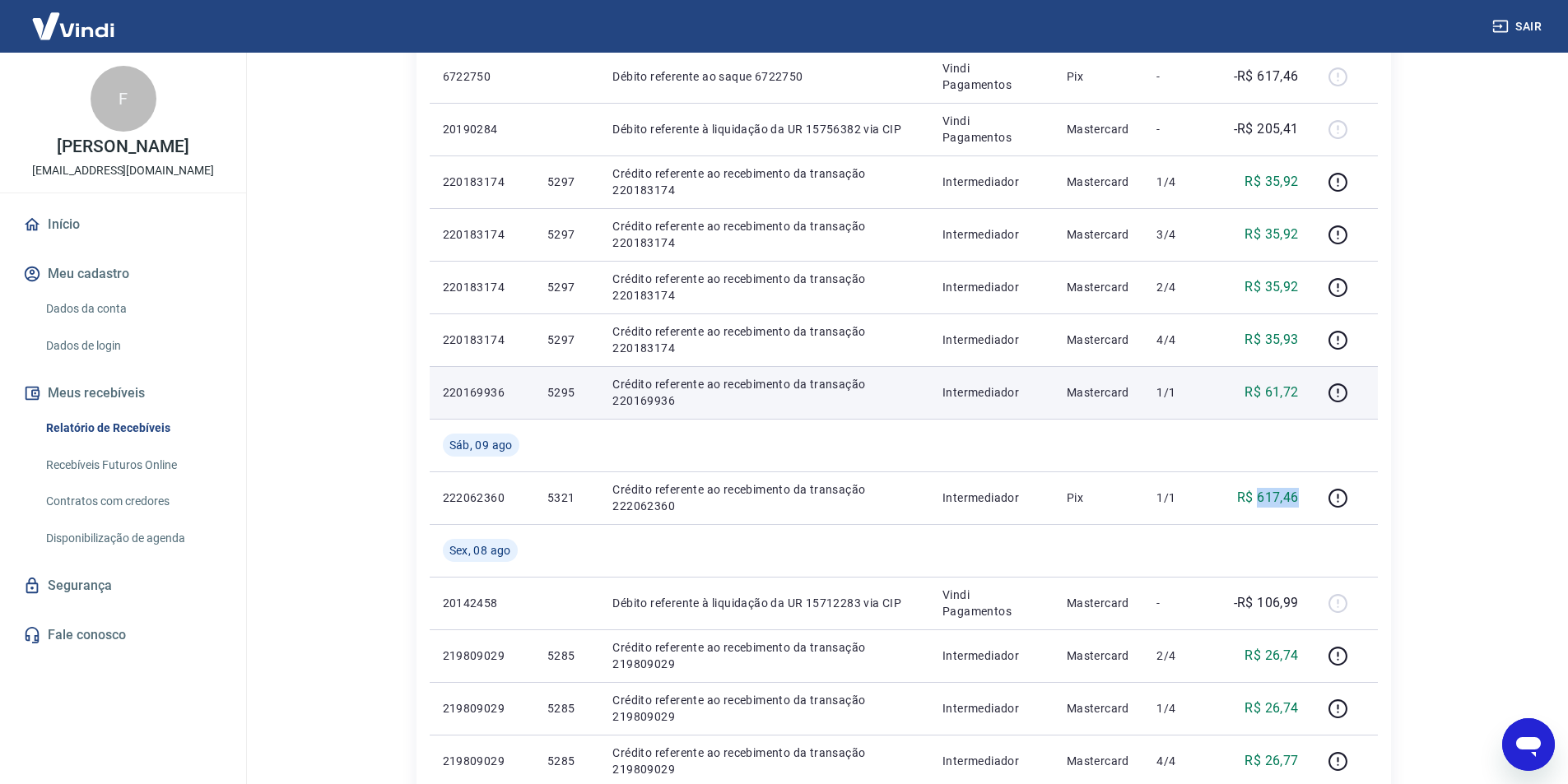
scroll to position [310, 0]
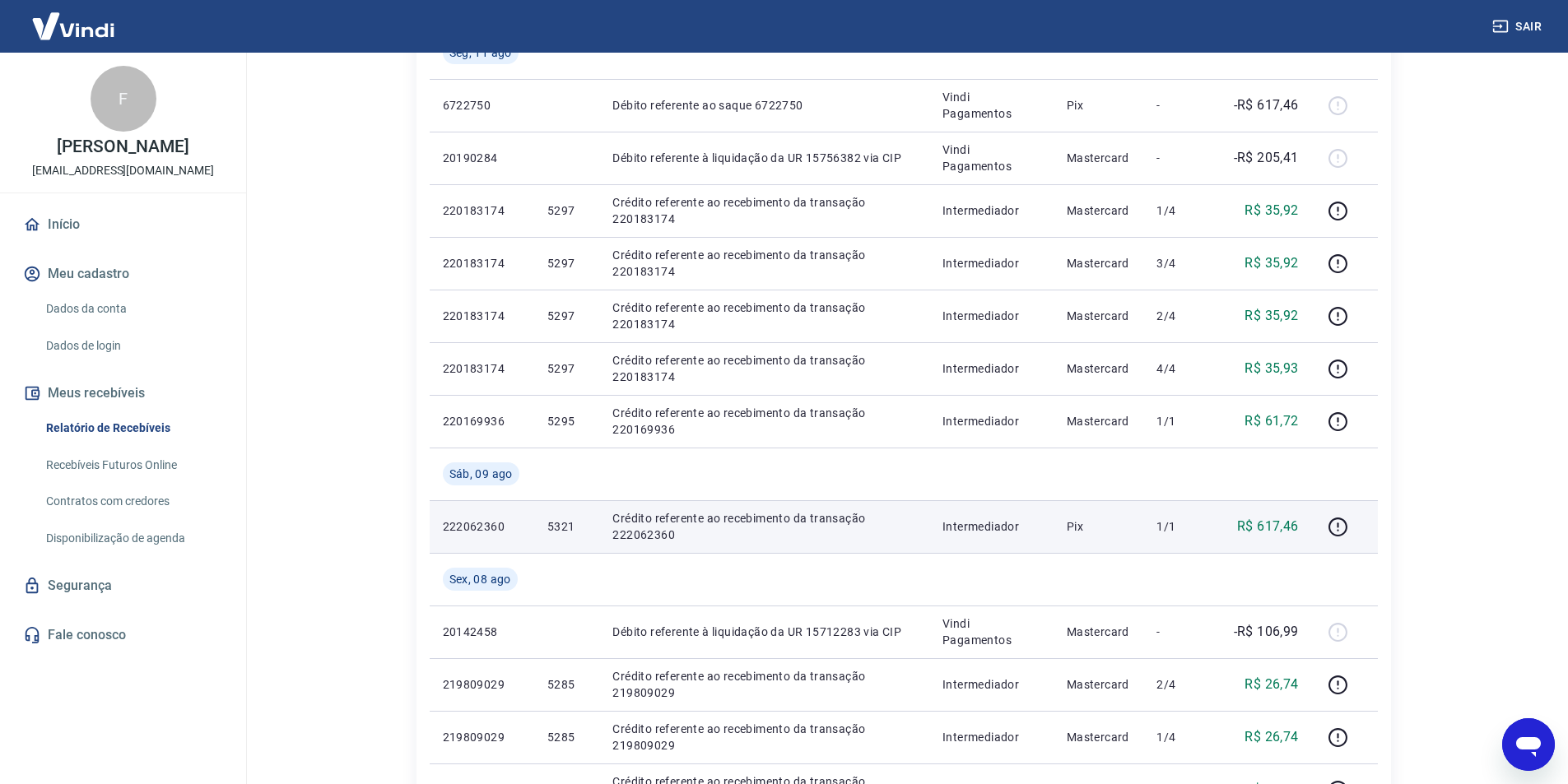
click at [562, 527] on p "5321" at bounding box center [567, 527] width 39 height 17
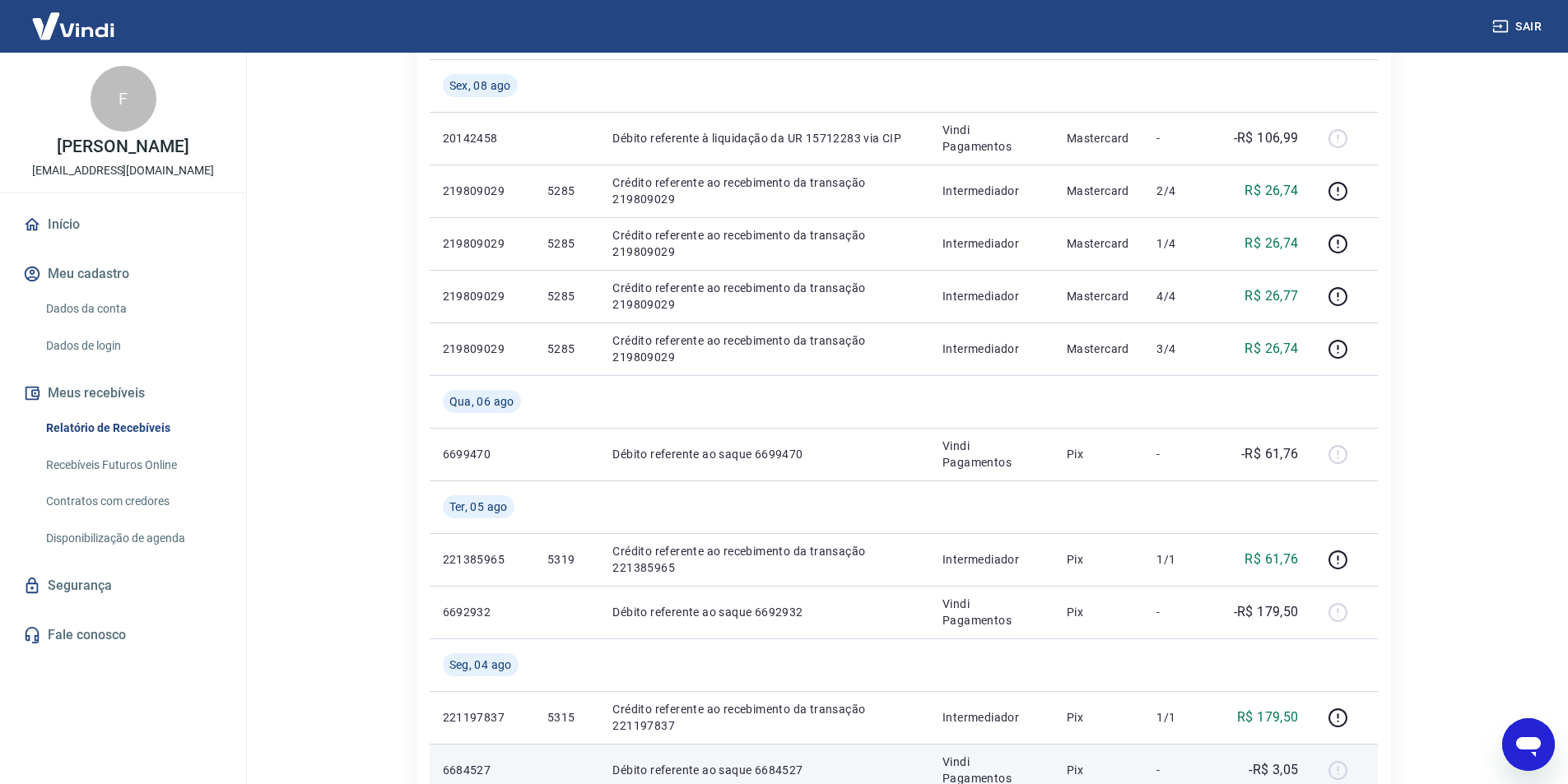
scroll to position [1297, 0]
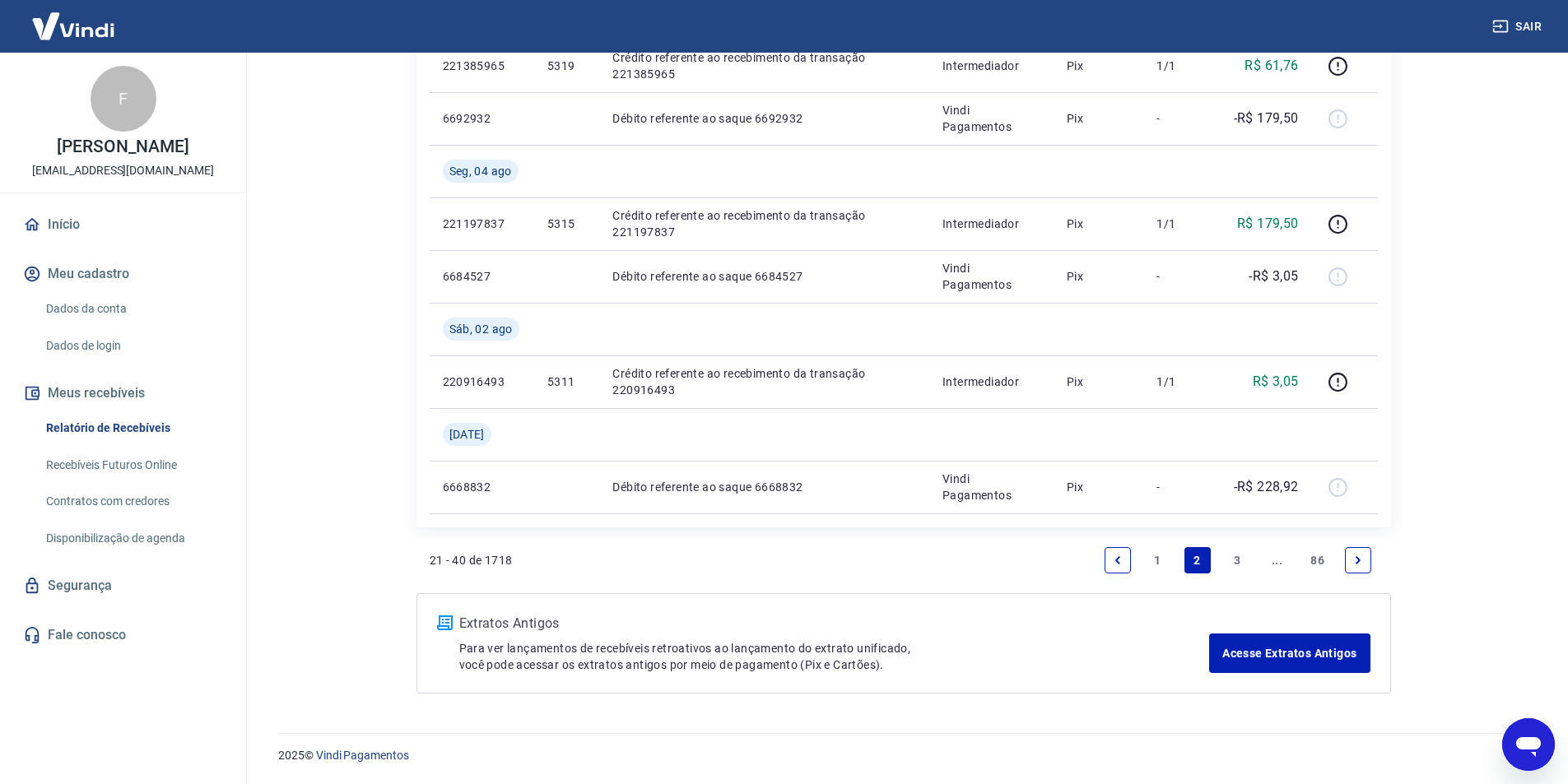
drag, startPoint x: 1159, startPoint y: 555, endPoint x: 1134, endPoint y: 528, distance: 36.8
click at [1159, 555] on link "1" at bounding box center [1158, 560] width 27 height 27
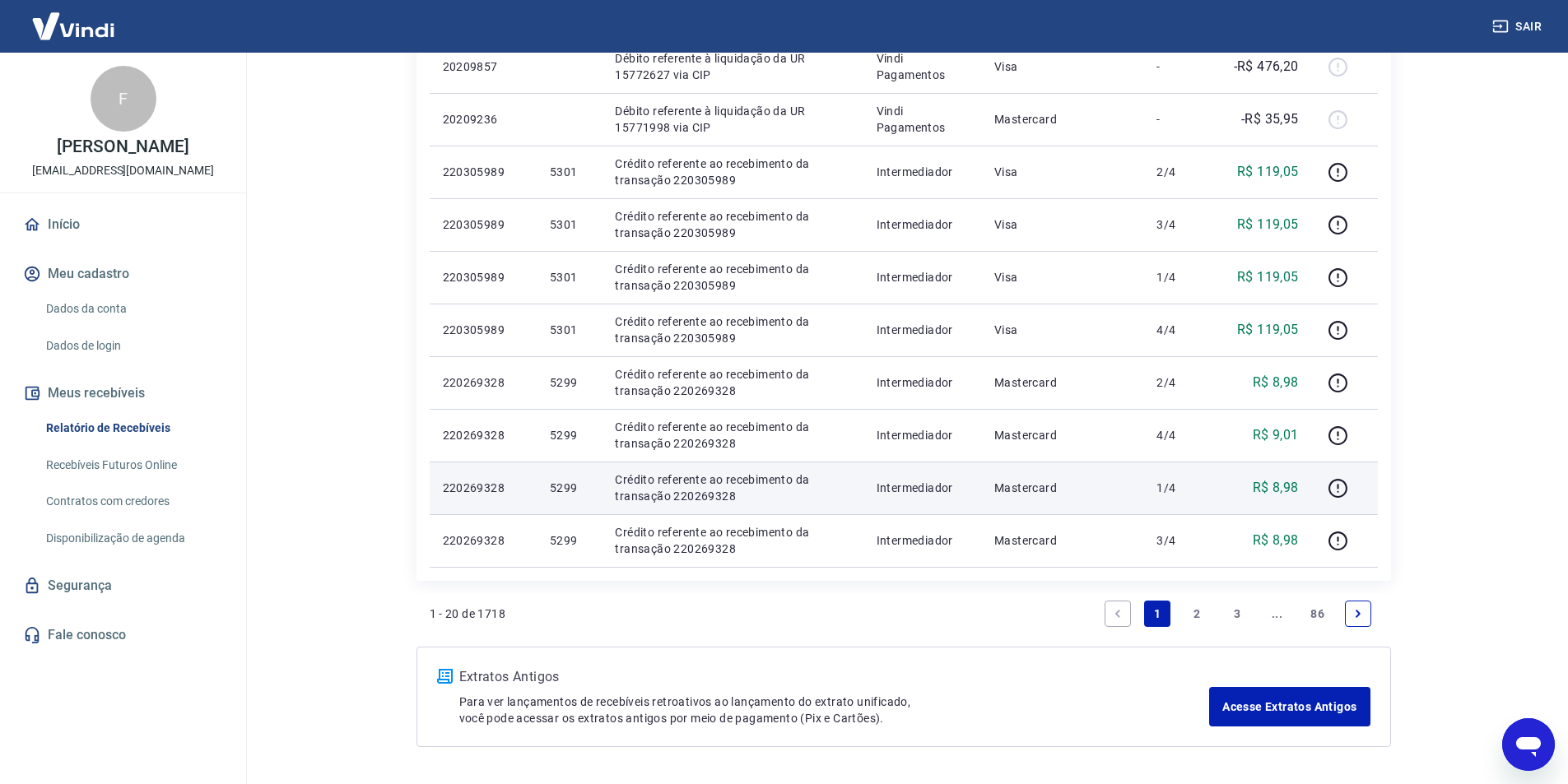
scroll to position [1057, 0]
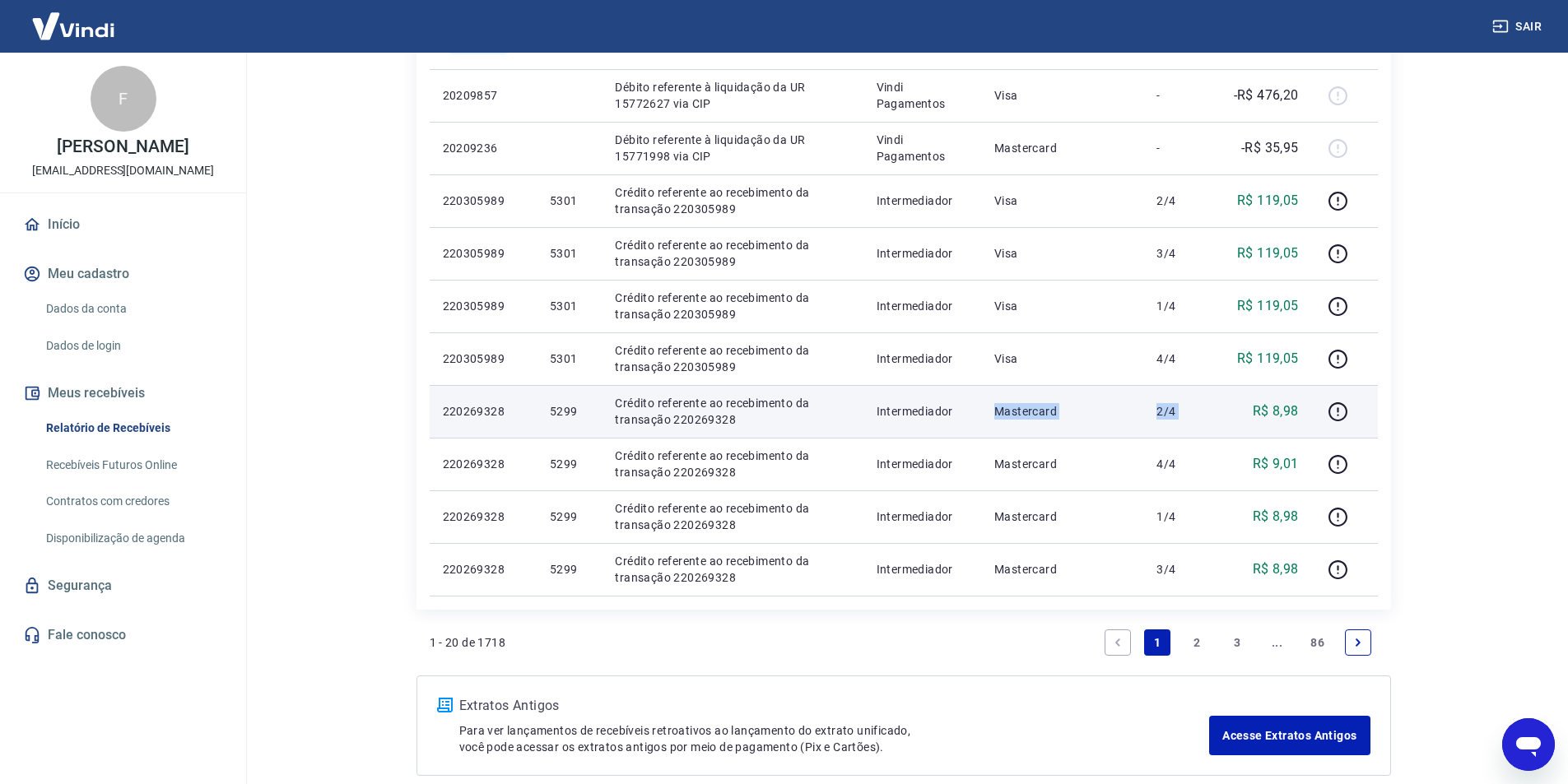
drag, startPoint x: 1067, startPoint y: 410, endPoint x: 1229, endPoint y: 417, distance: 162.2
click at [1229, 417] on tr "220269328 5299 Crédito referente ao recebimento da transação 220269328 Intermed…" at bounding box center [903, 411] width 948 height 52
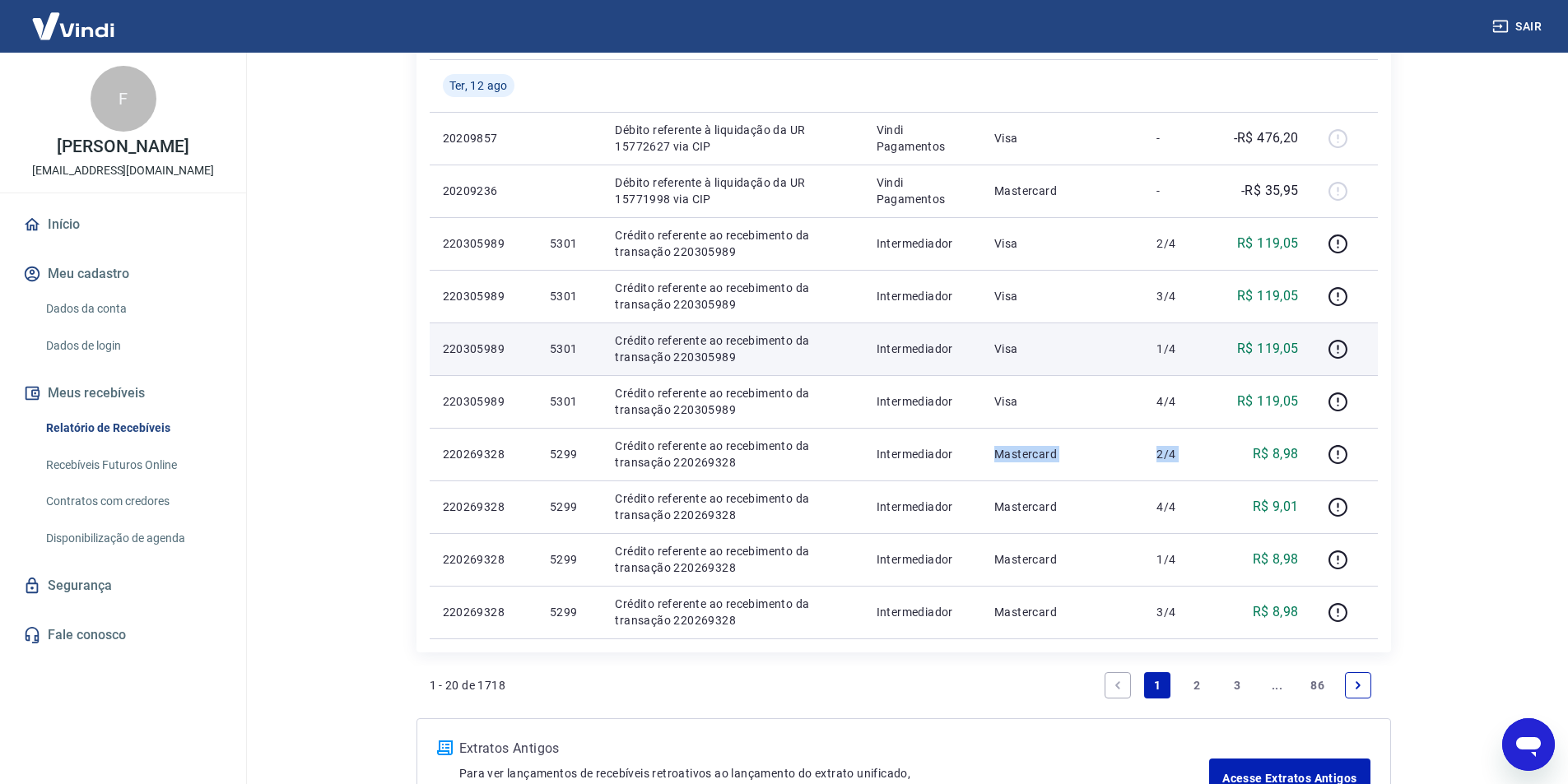
scroll to position [975, 0]
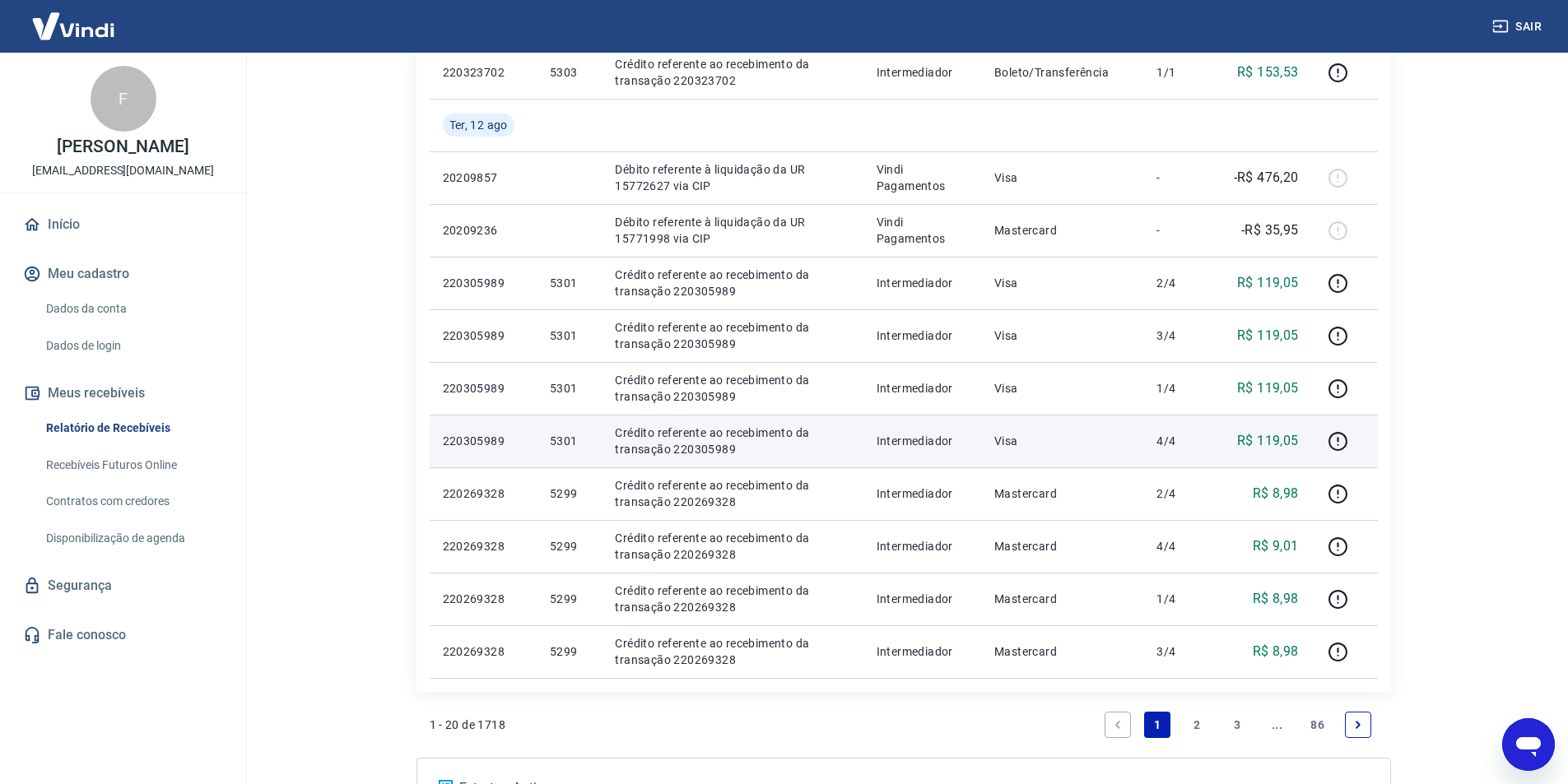
click at [1008, 433] on p "Visa" at bounding box center [1062, 440] width 136 height 17
click at [570, 439] on p "5301" at bounding box center [569, 440] width 39 height 17
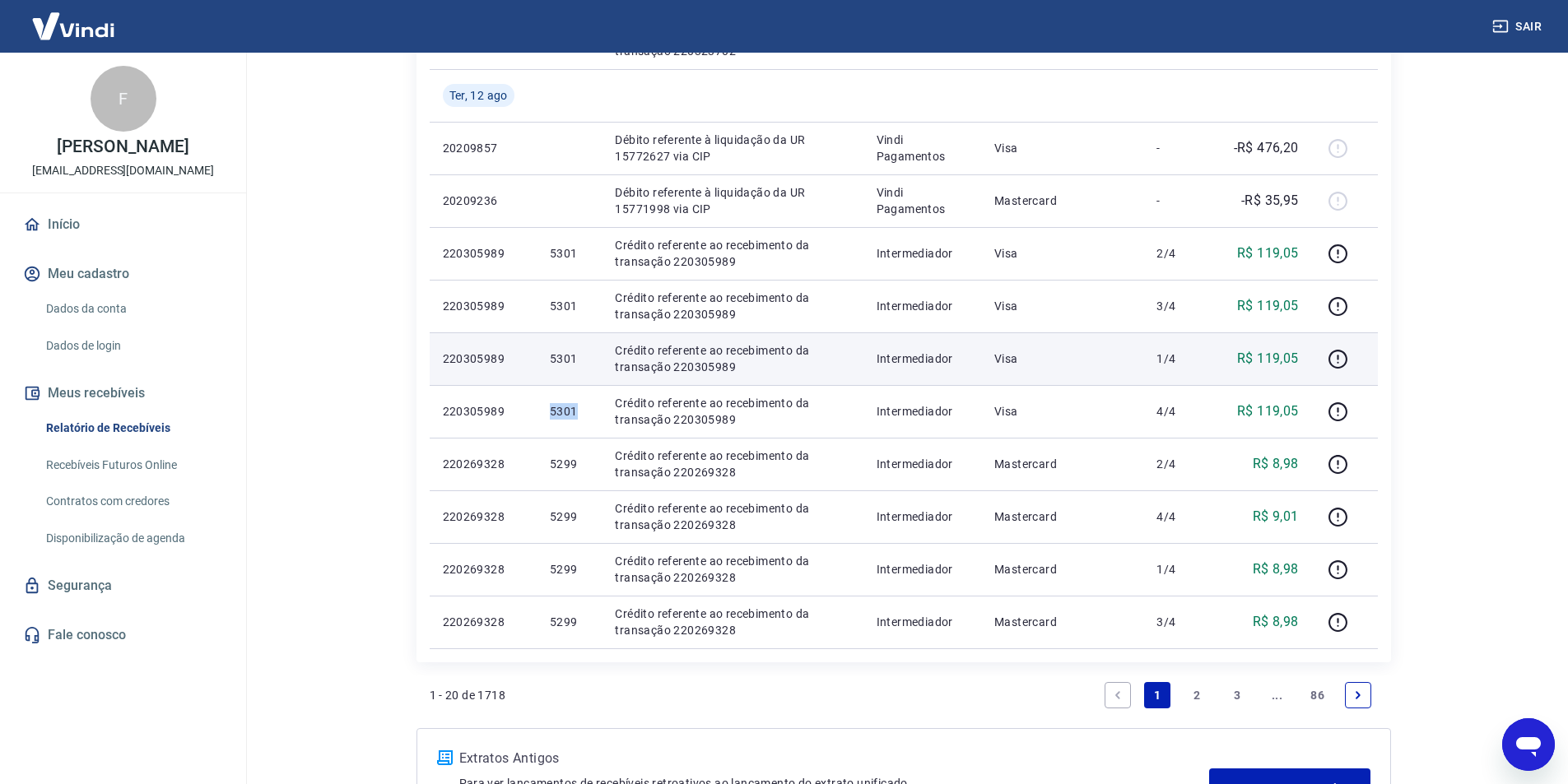
scroll to position [1057, 0]
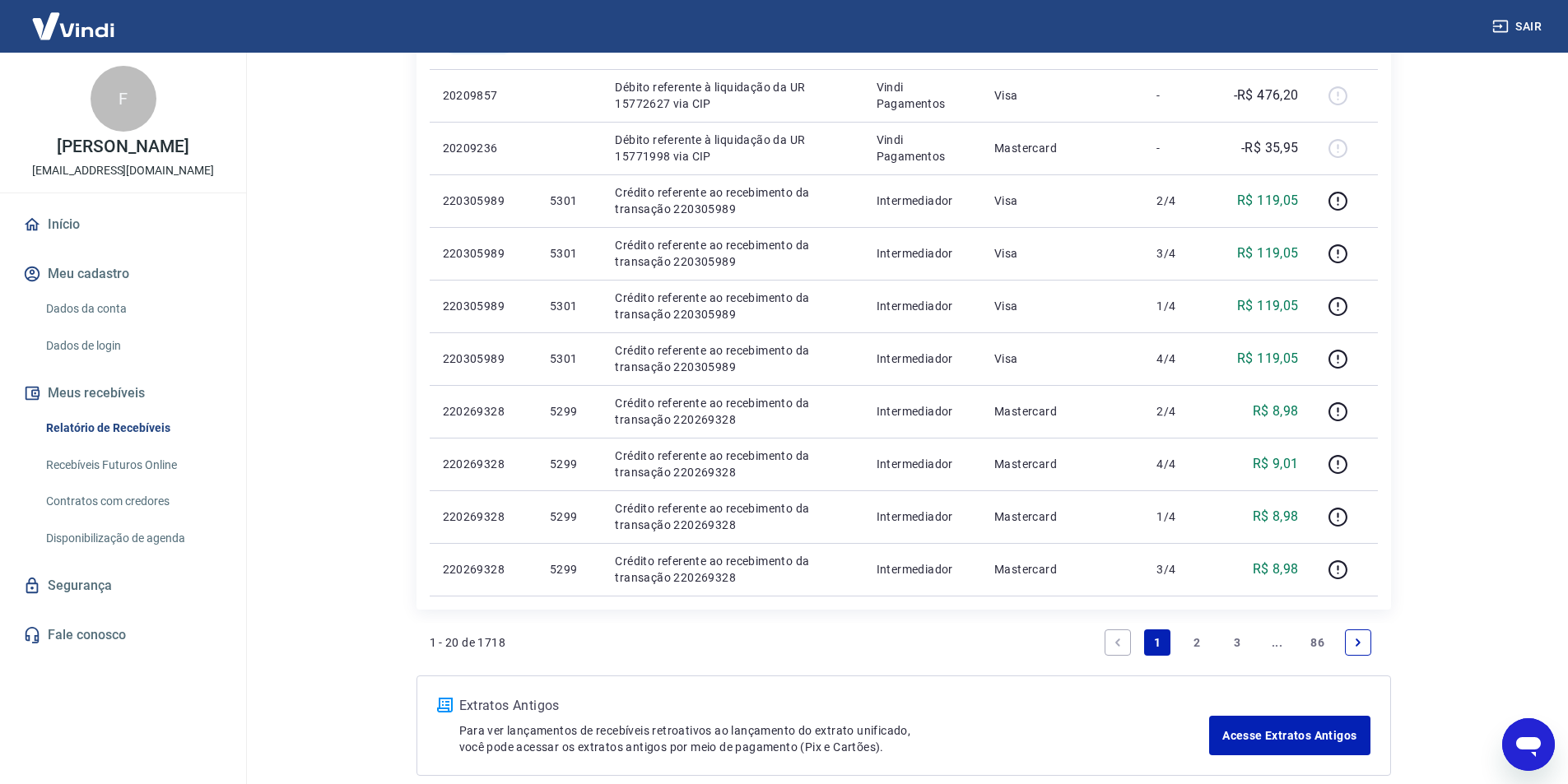
click at [1200, 642] on link "2" at bounding box center [1198, 643] width 27 height 27
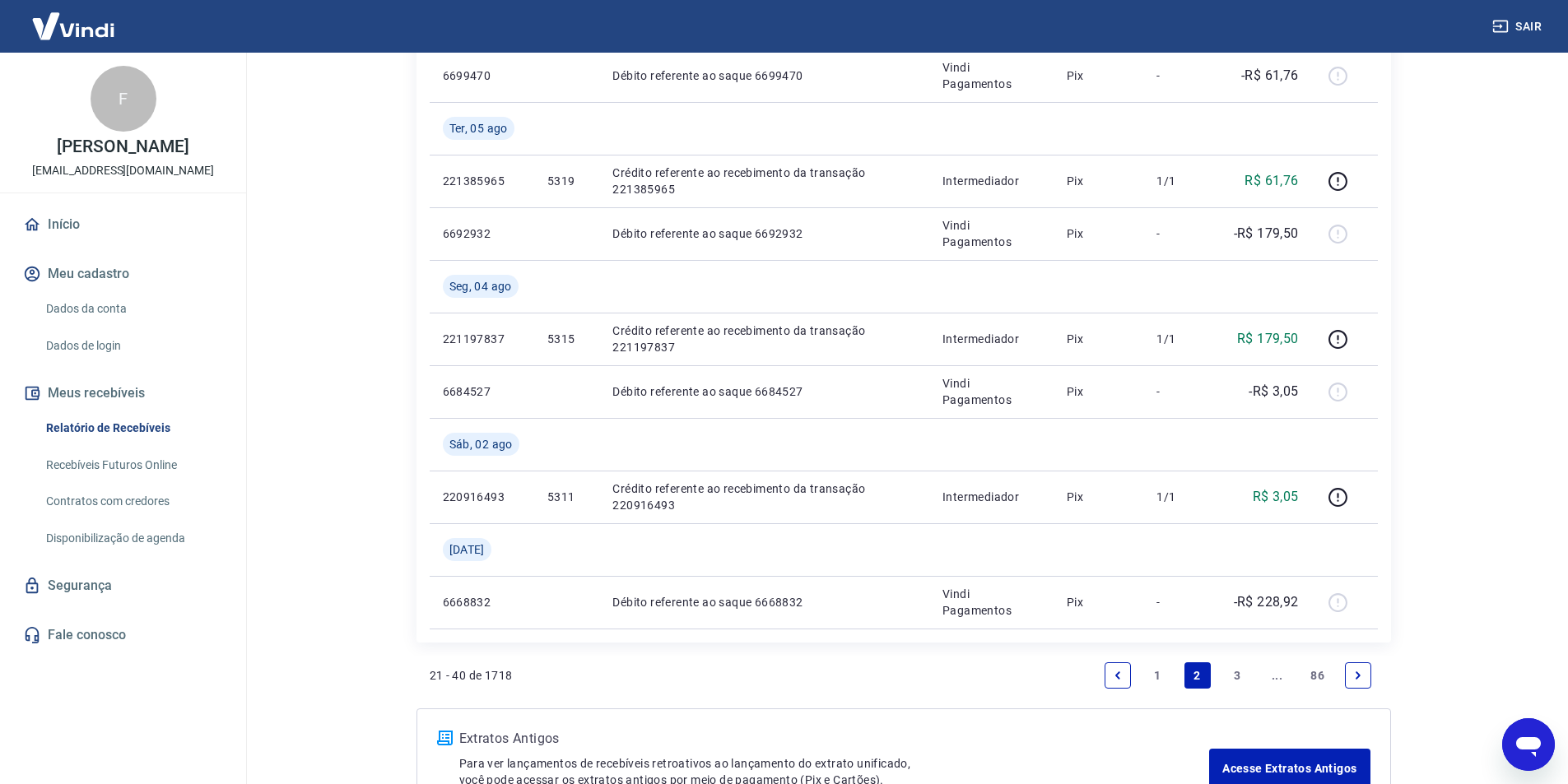
scroll to position [1297, 0]
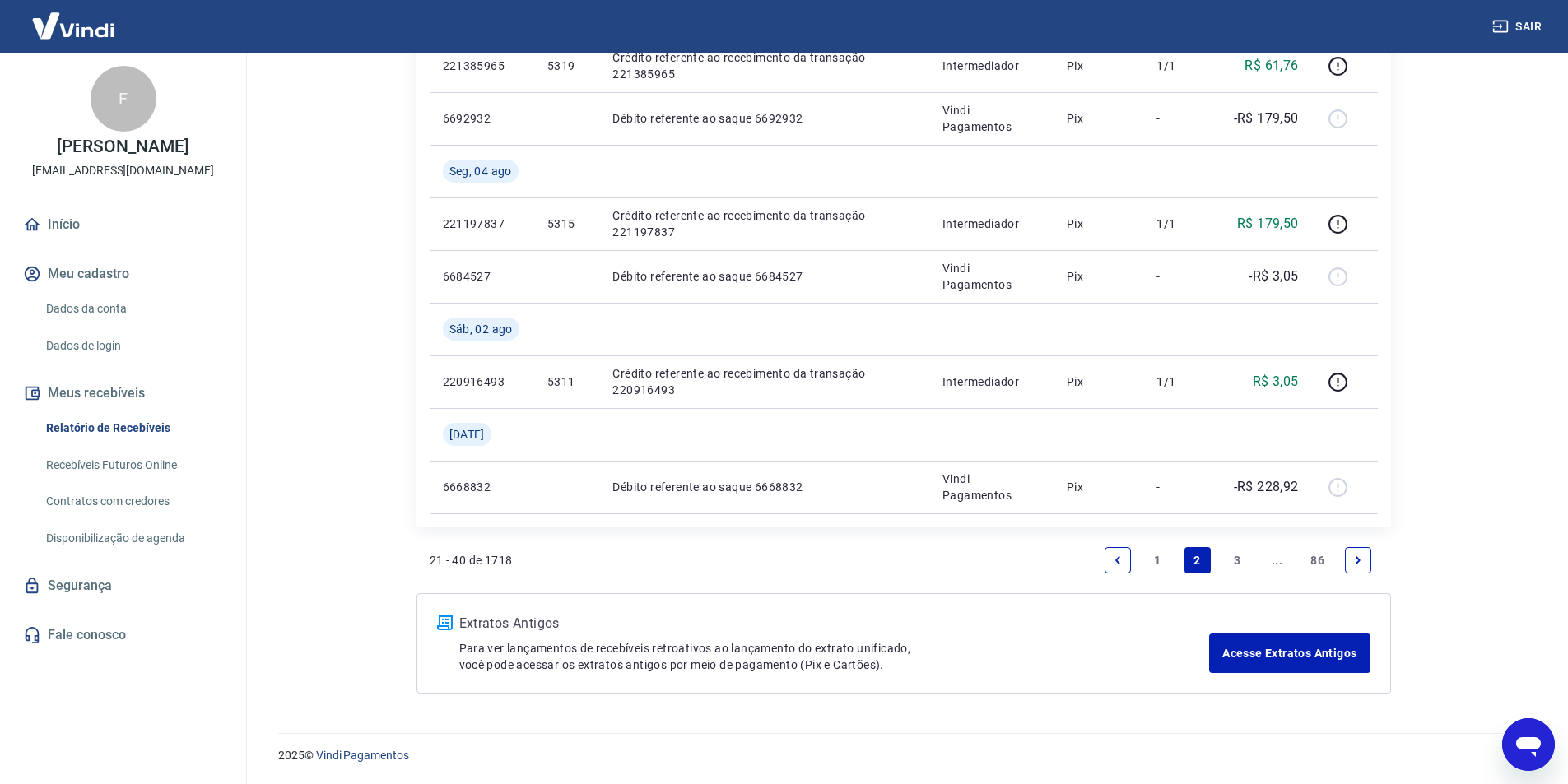
click at [1135, 561] on li "Pagination" at bounding box center [1118, 560] width 39 height 39
click at [1153, 558] on link "1" at bounding box center [1158, 560] width 27 height 27
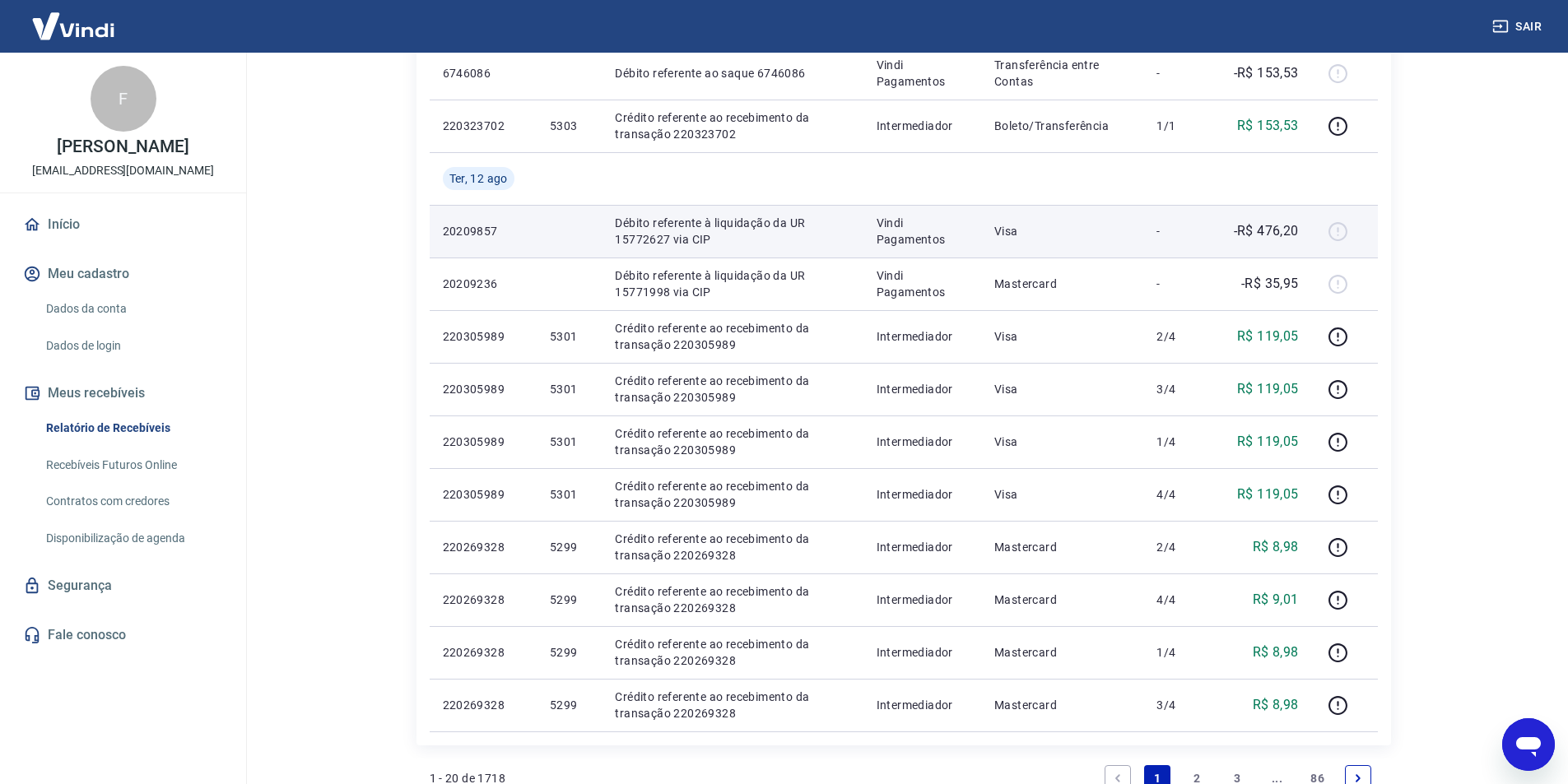
scroll to position [892, 0]
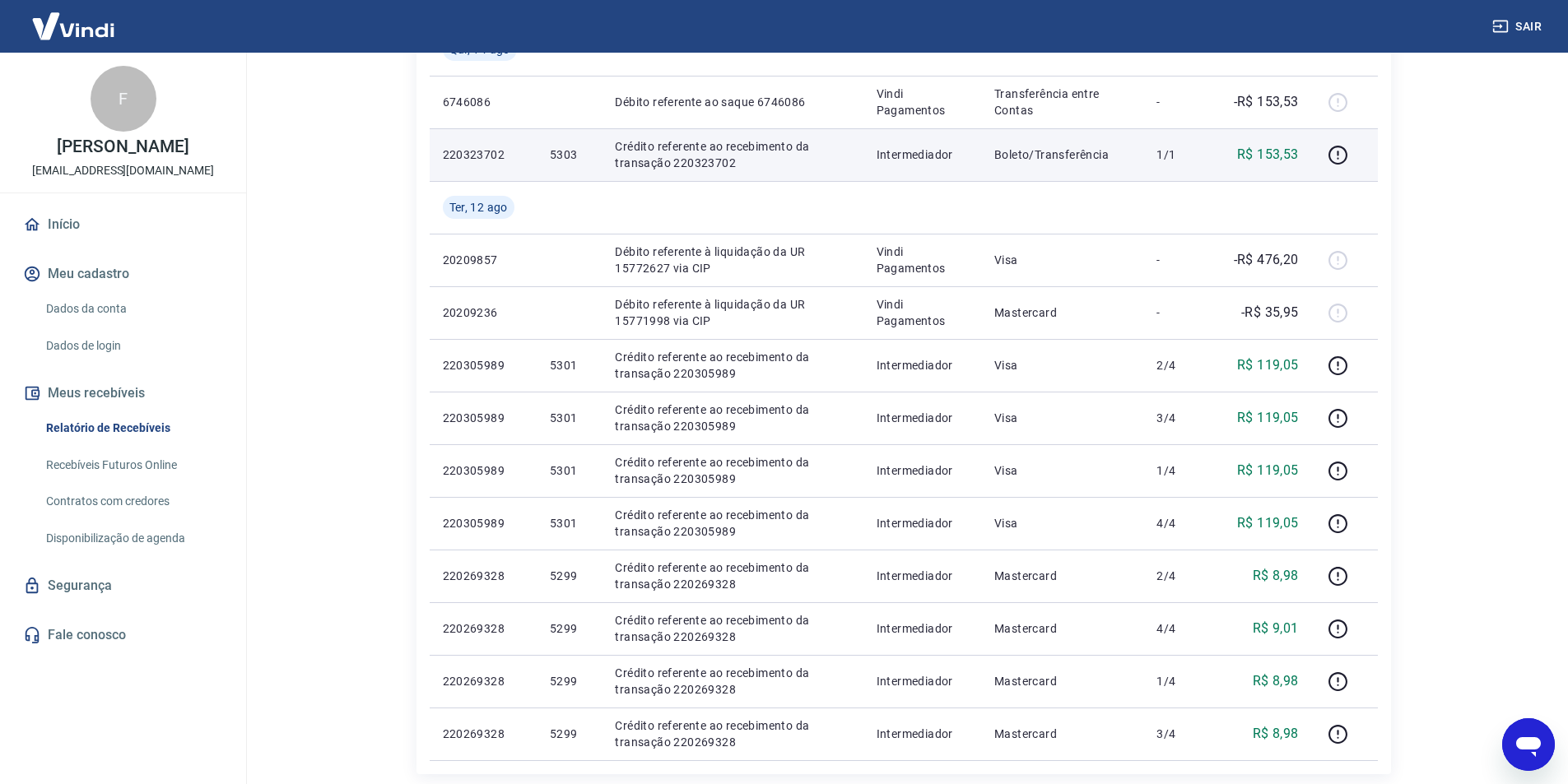
click at [566, 150] on p "5303" at bounding box center [569, 154] width 39 height 17
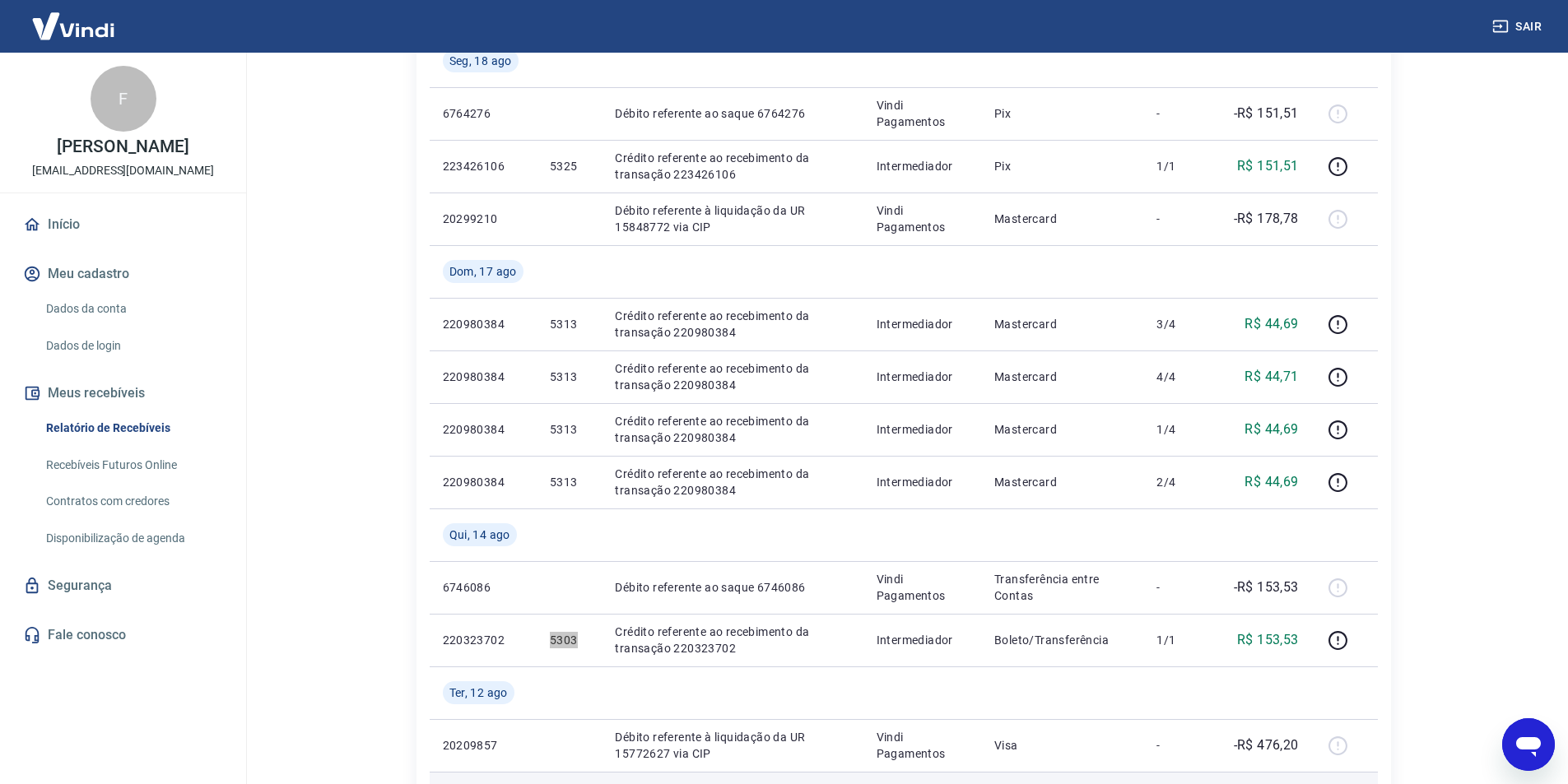
scroll to position [399, 0]
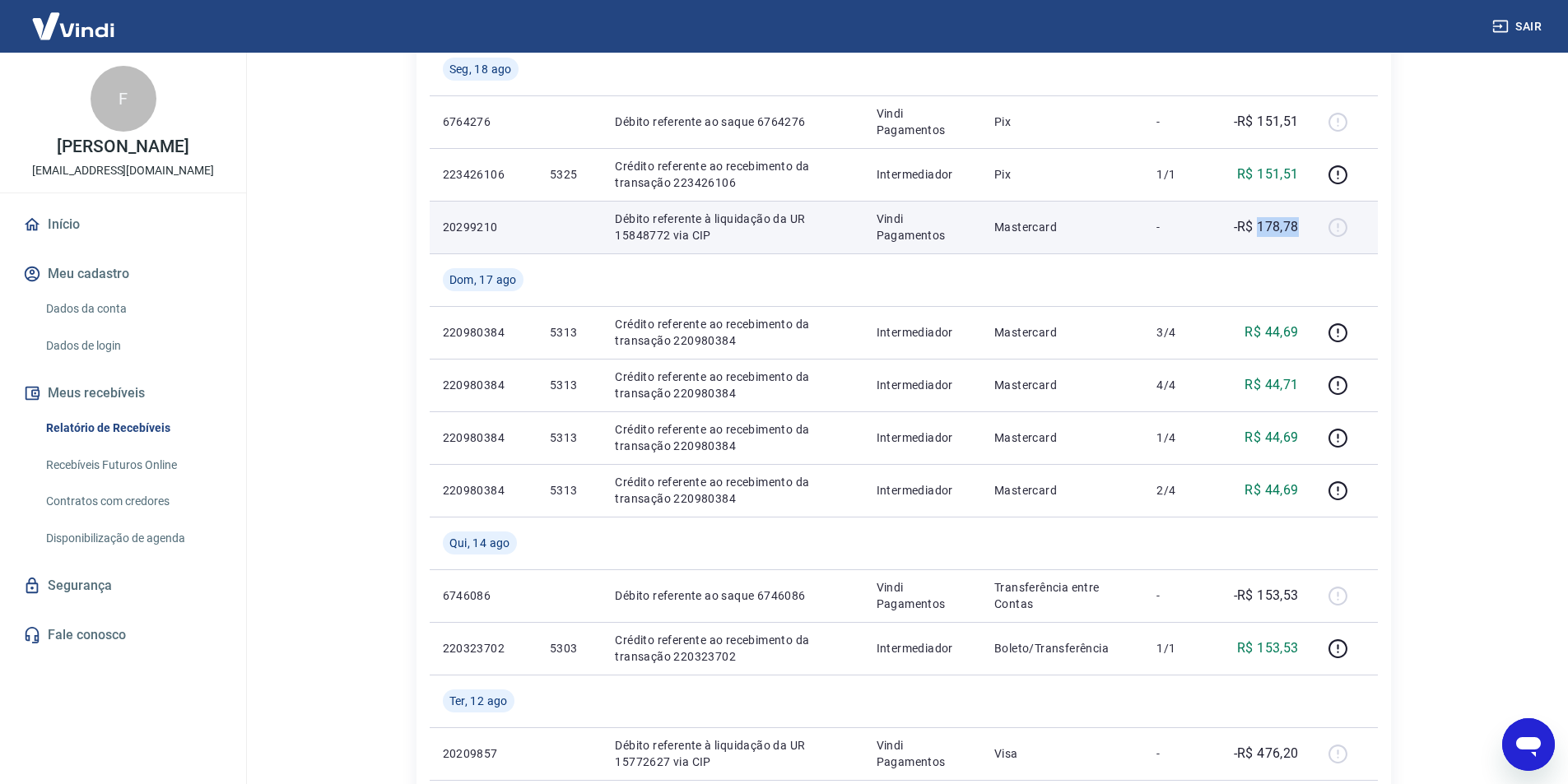
drag, startPoint x: 1259, startPoint y: 230, endPoint x: 1296, endPoint y: 229, distance: 37.0
click at [1296, 229] on p "-R$ 178,78" at bounding box center [1266, 227] width 65 height 20
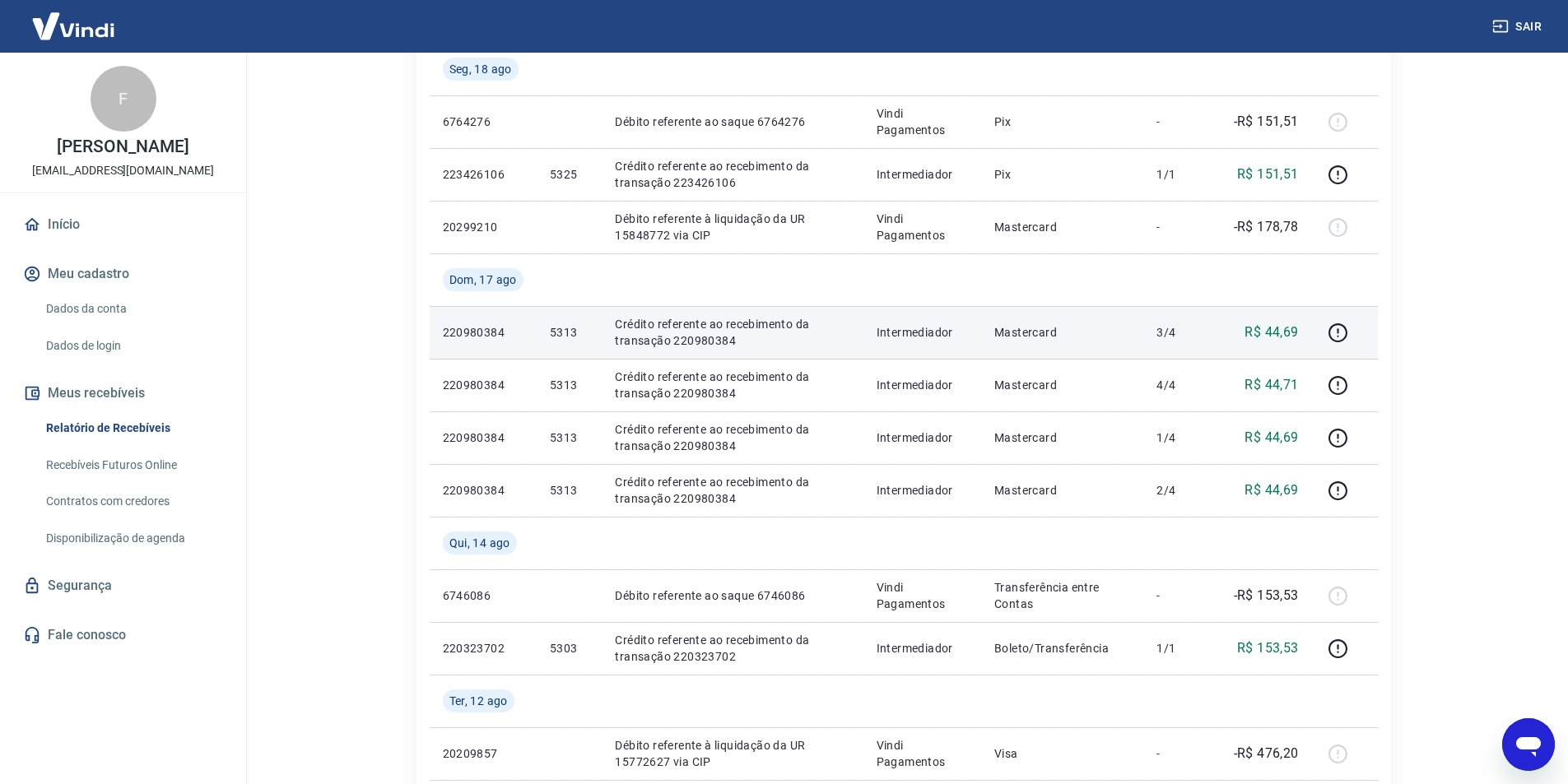
click at [562, 336] on p "5313" at bounding box center [569, 332] width 39 height 17
copy p "5313"
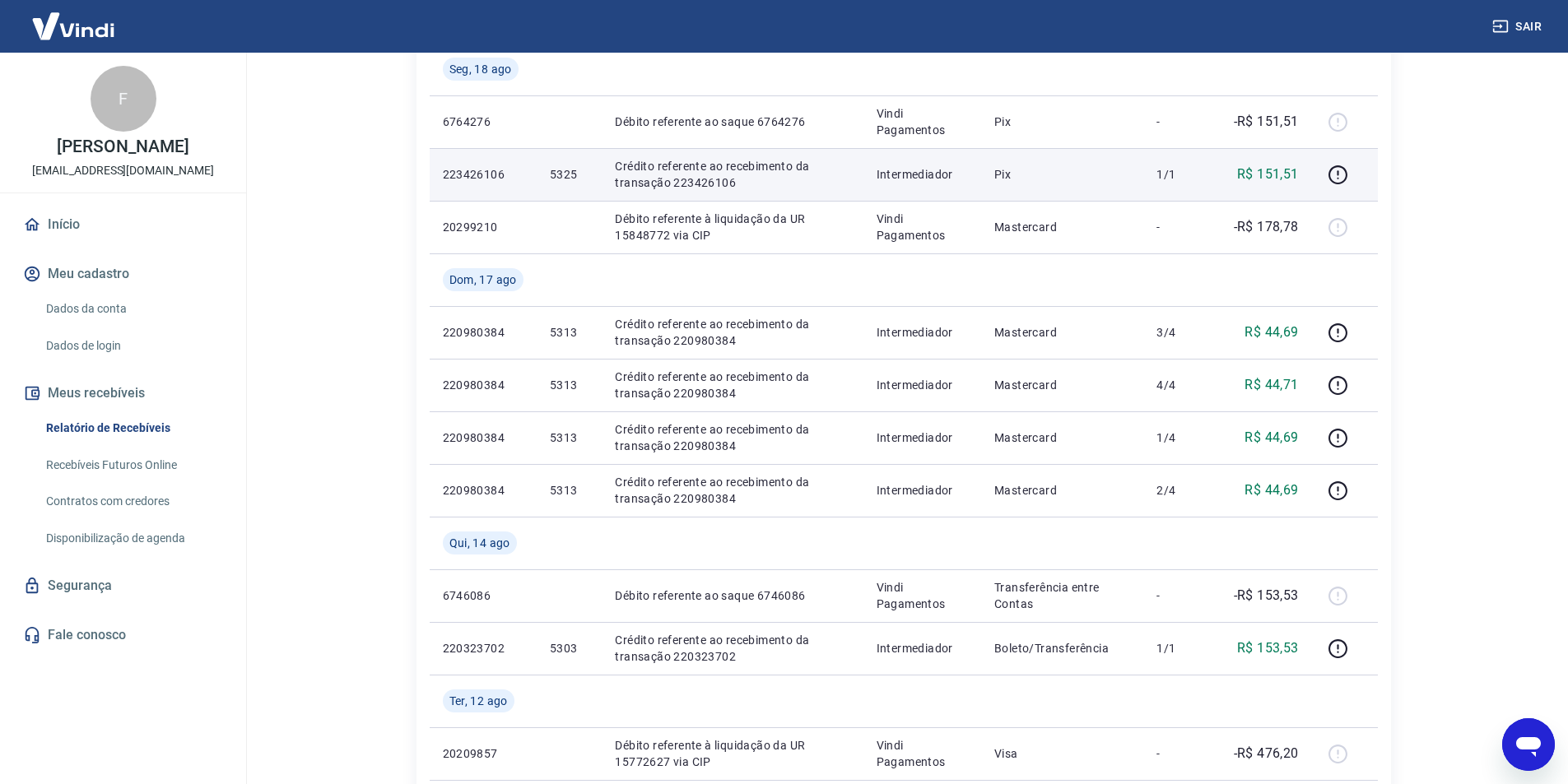
click at [567, 174] on p "5325" at bounding box center [569, 174] width 39 height 17
